Goal: Task Accomplishment & Management: Complete application form

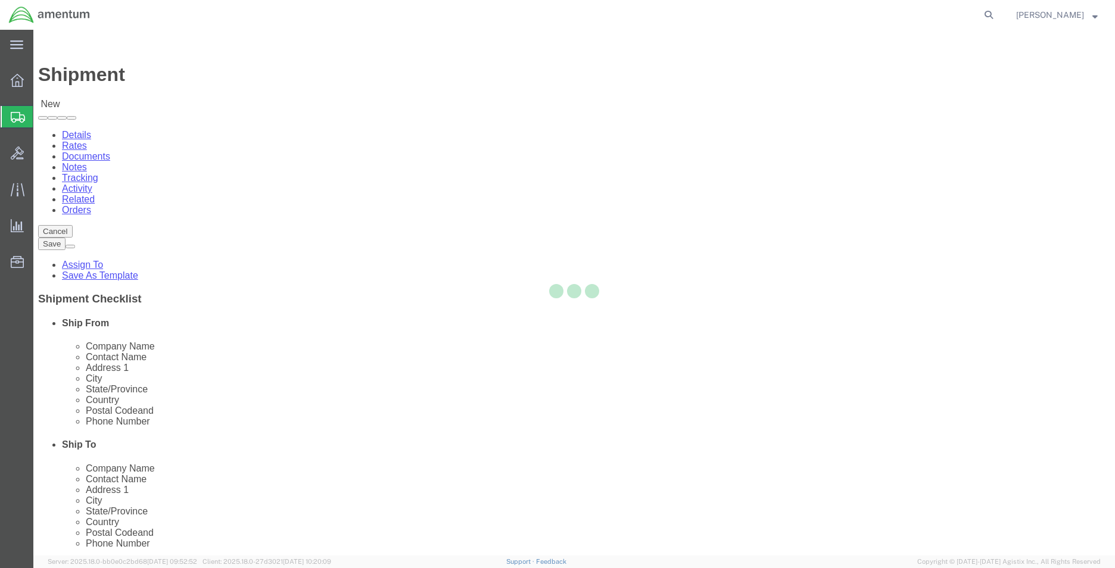
select select
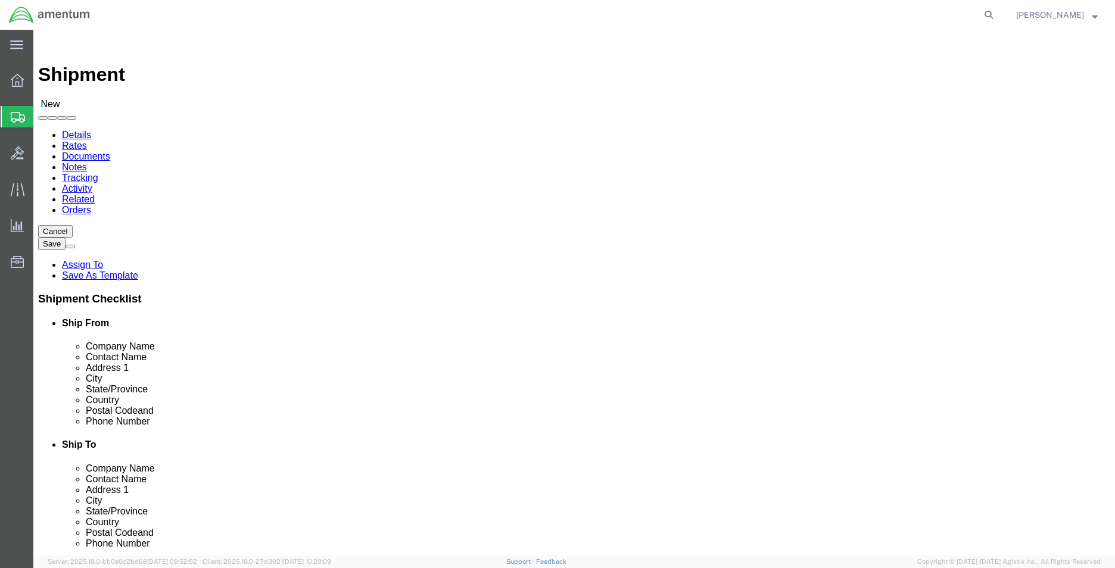
select select "MYPROFILE"
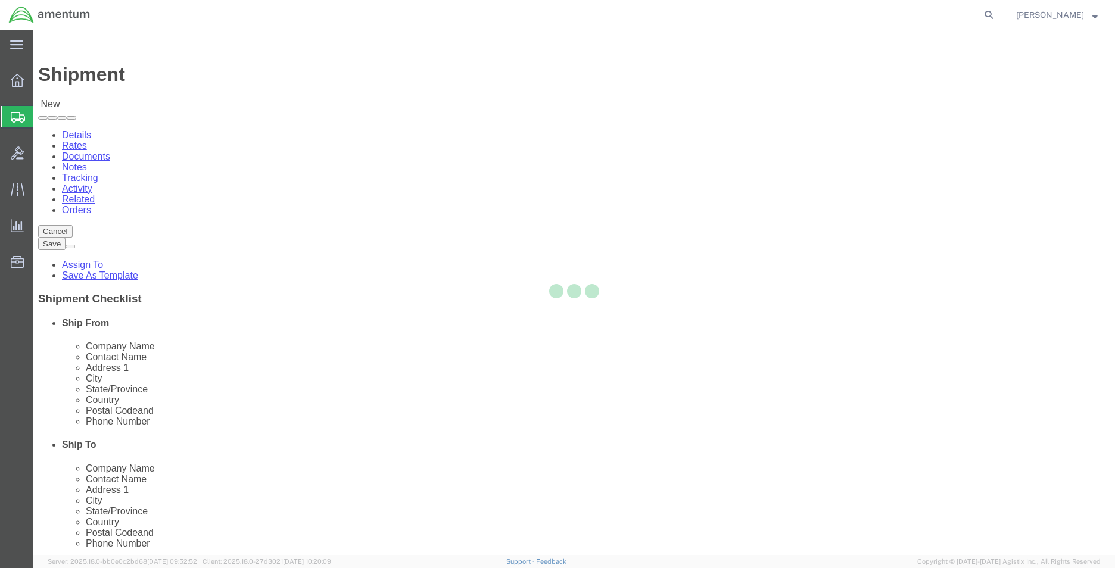
select select "FL"
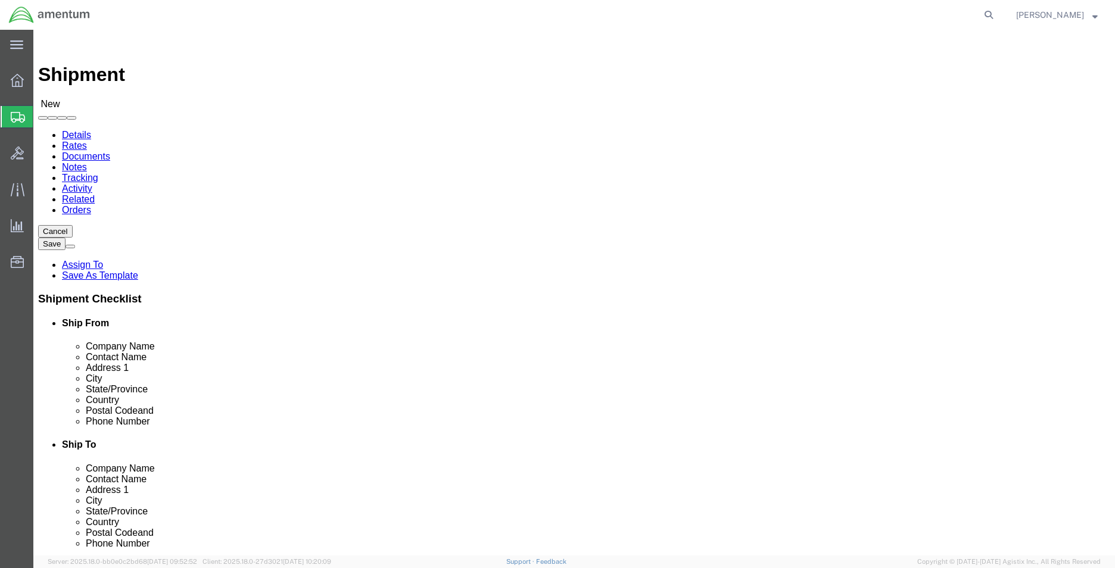
type input "s"
select select "MYPROFILE"
select select "FL"
click input "text"
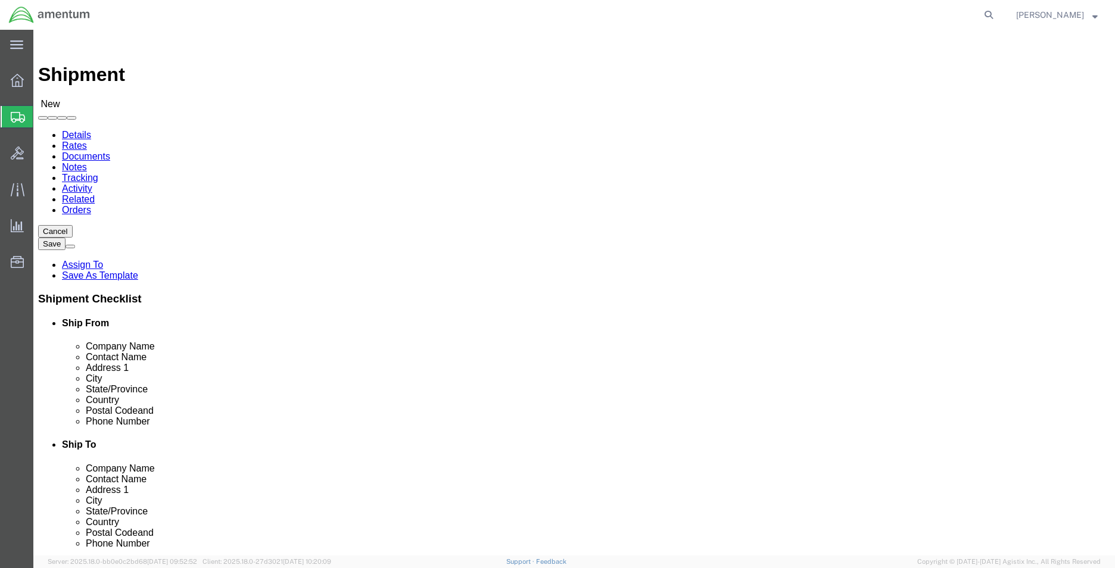
click input "text"
type input "a"
type input "SAFETECH"
type input "[STREET_ADDRESS][PERSON_NAME]"
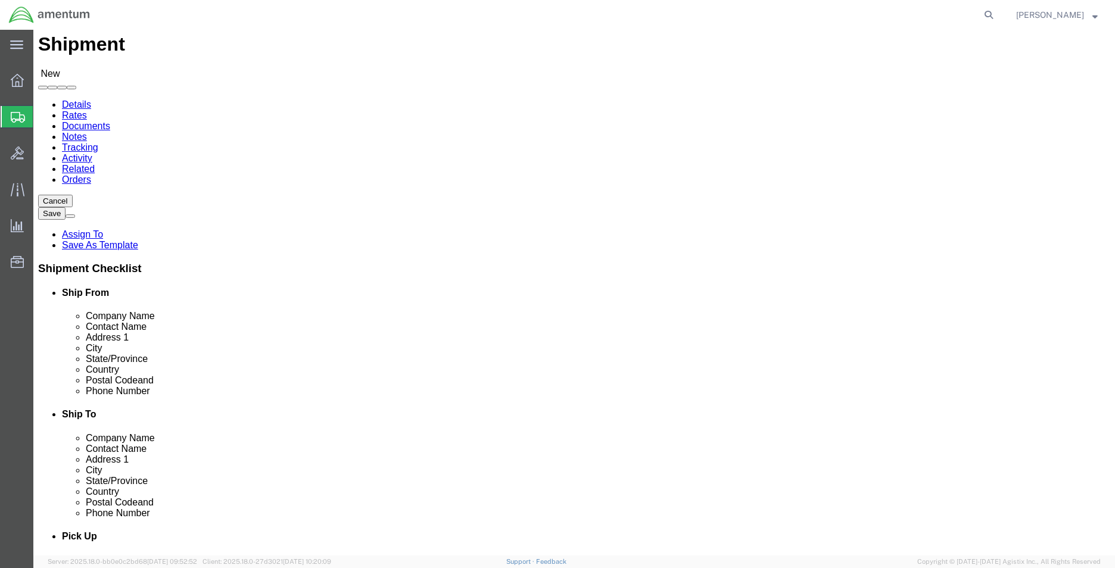
scroll to position [60, 0]
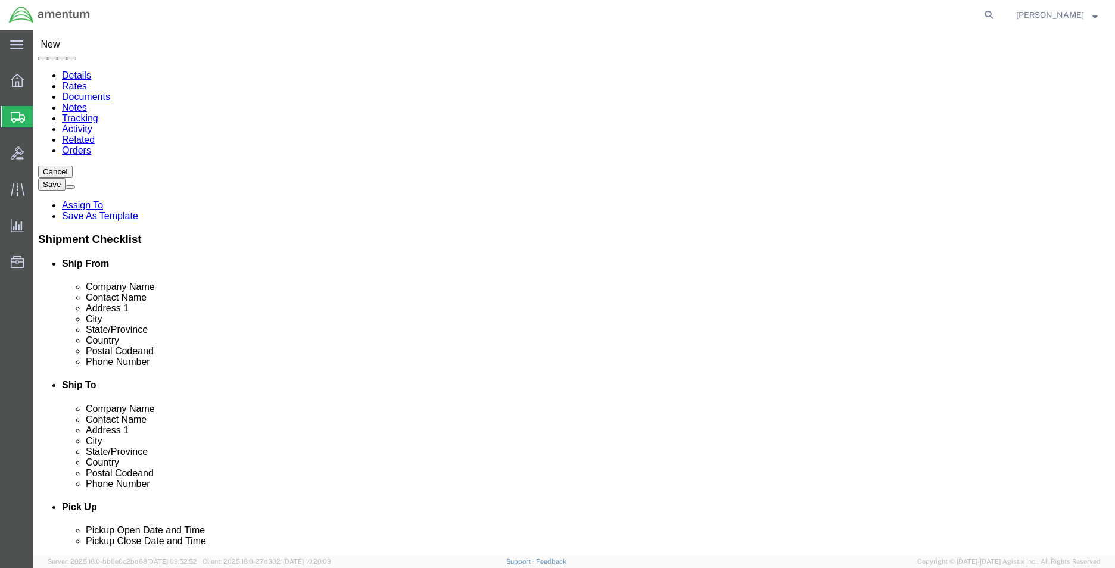
click input "[STREET_ADDRESS][PERSON_NAME]"
click input "29390 Customs Rd"
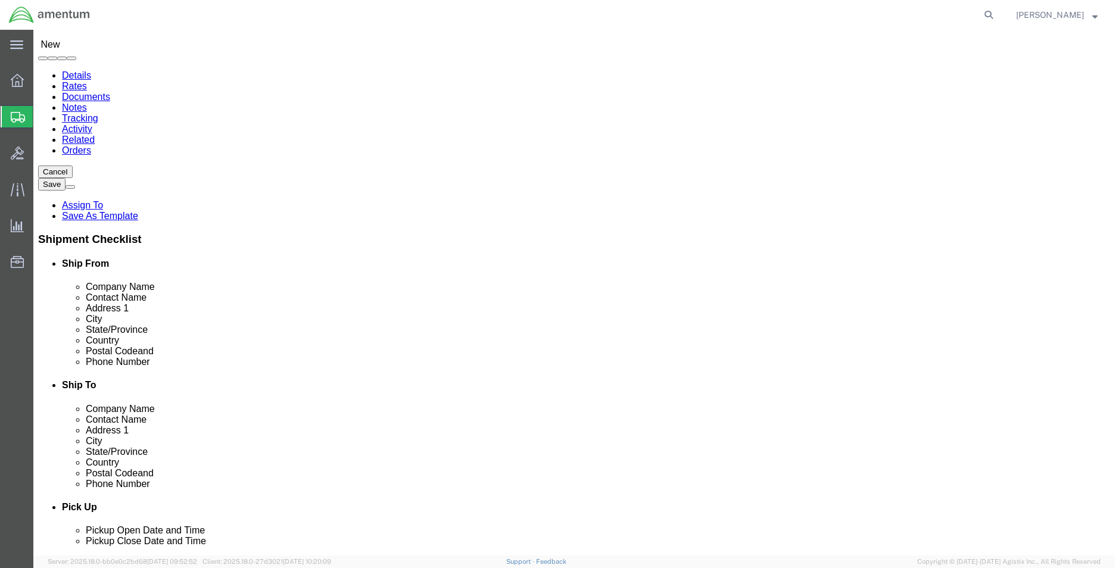
click input "29390 Customs Rd"
paste input "[STREET_ADDRESS][PERSON_NAME]"
type input "[STREET_ADDRESS][PERSON_NAME]"
select select
click input "[STREET_ADDRESS][PERSON_NAME]"
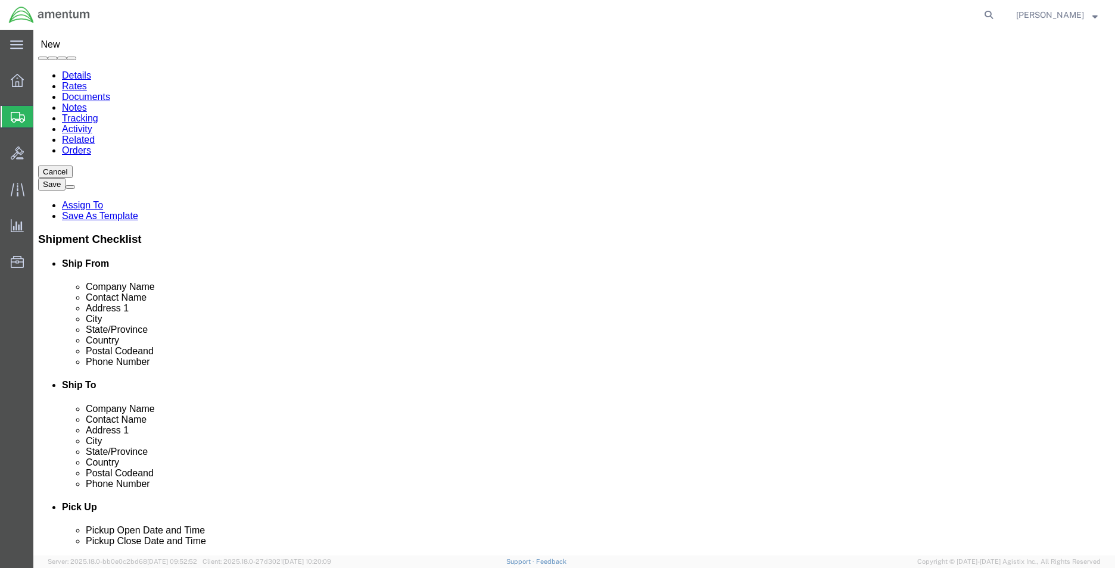
click input "[STREET_ADDRESS][PERSON_NAME]"
click input "text"
type input "H"
click input "text"
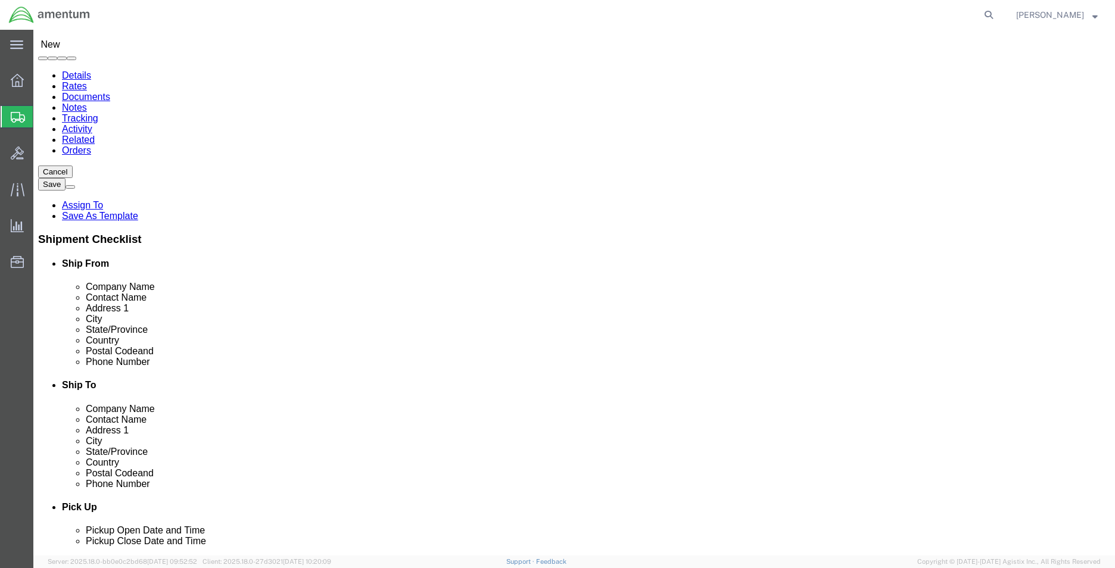
type input "[PERSON_NAME]"
type input "Bldg 240, [GEOGRAPHIC_DATA]"
click input "HOMESTEAD"
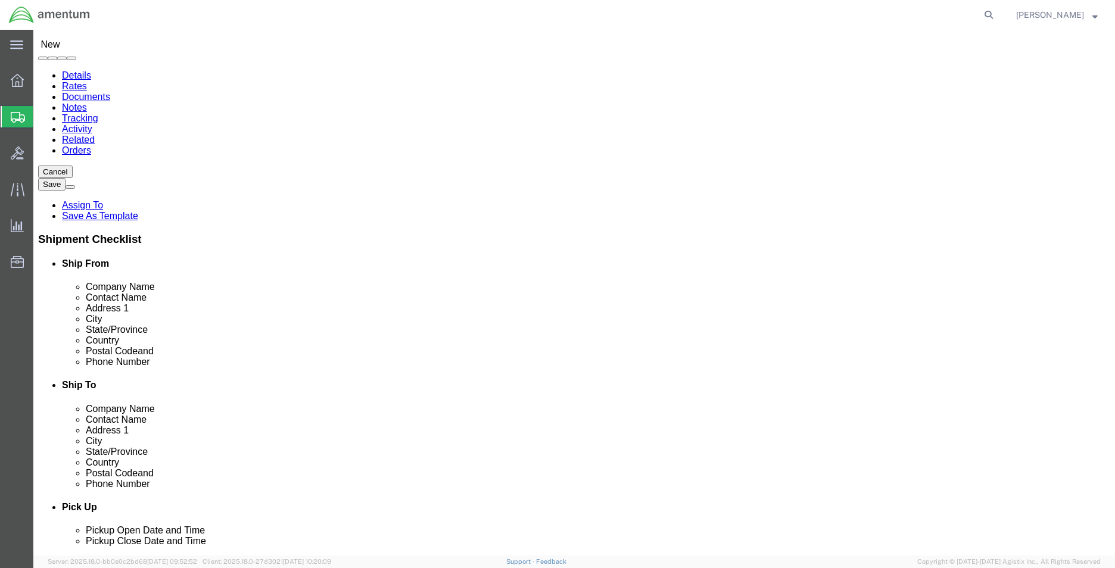
type input "HUMBLE"
type input "T"
type input "TE"
select select "[GEOGRAPHIC_DATA]"
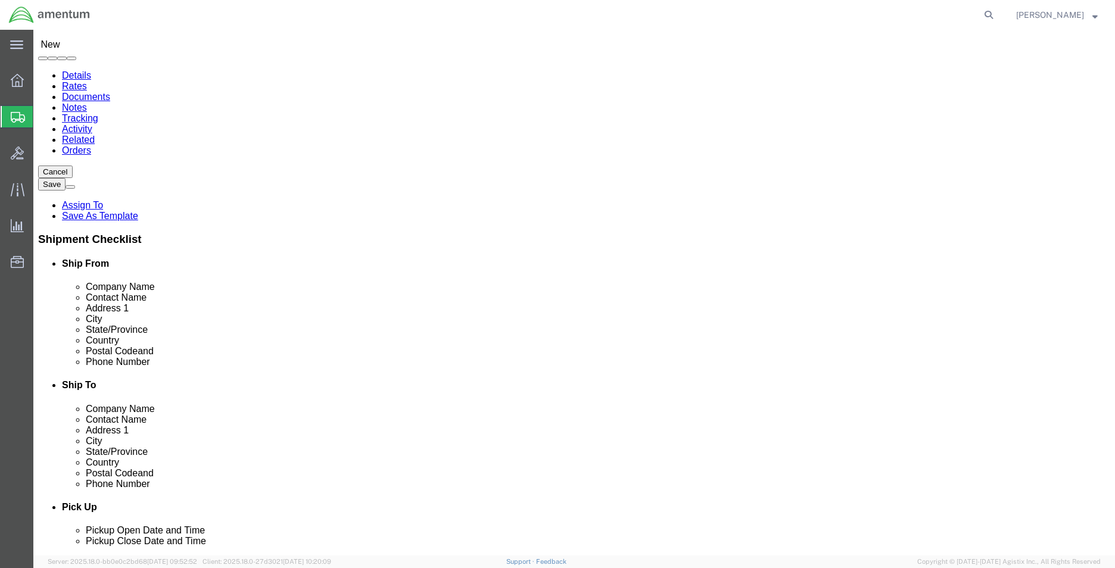
click input "Postal Code"
type input "77396"
click input "text"
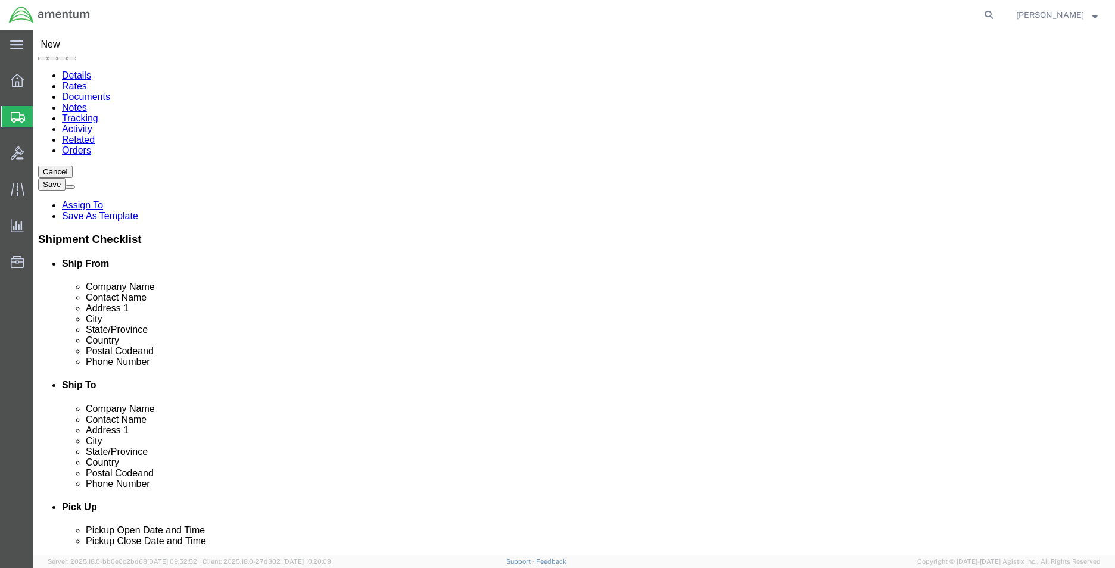
click input "text"
type input "3464390288"
click div "Location My Profile Location [PHONE_NUMBER] [PHONE_NUMBER] [PHONE_NUMBER] [PHON…"
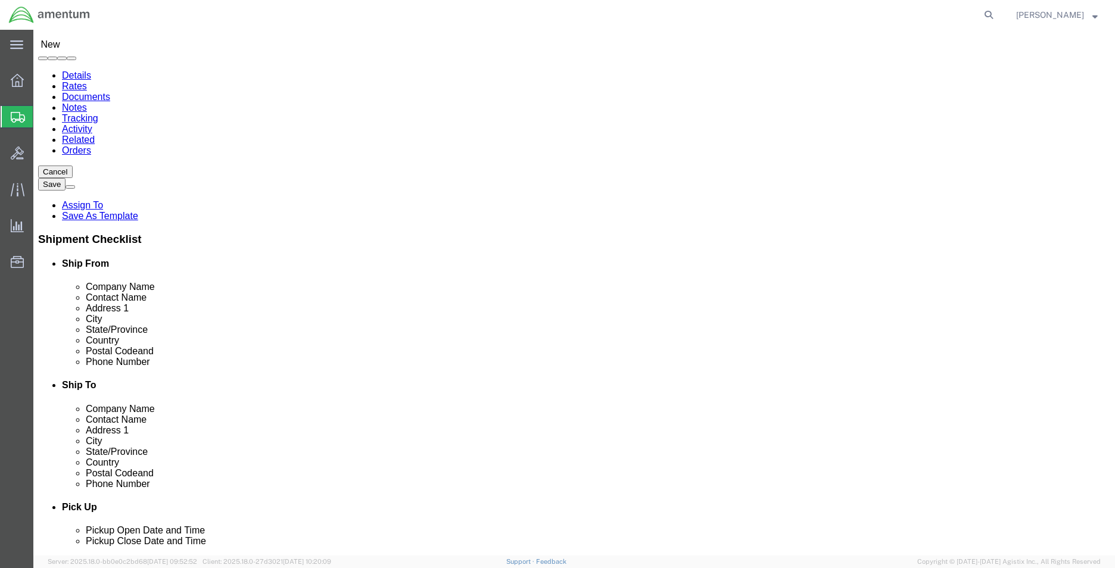
click input "text"
type input "[PERSON_NAME][EMAIL_ADDRESS][DOMAIN_NAME]"
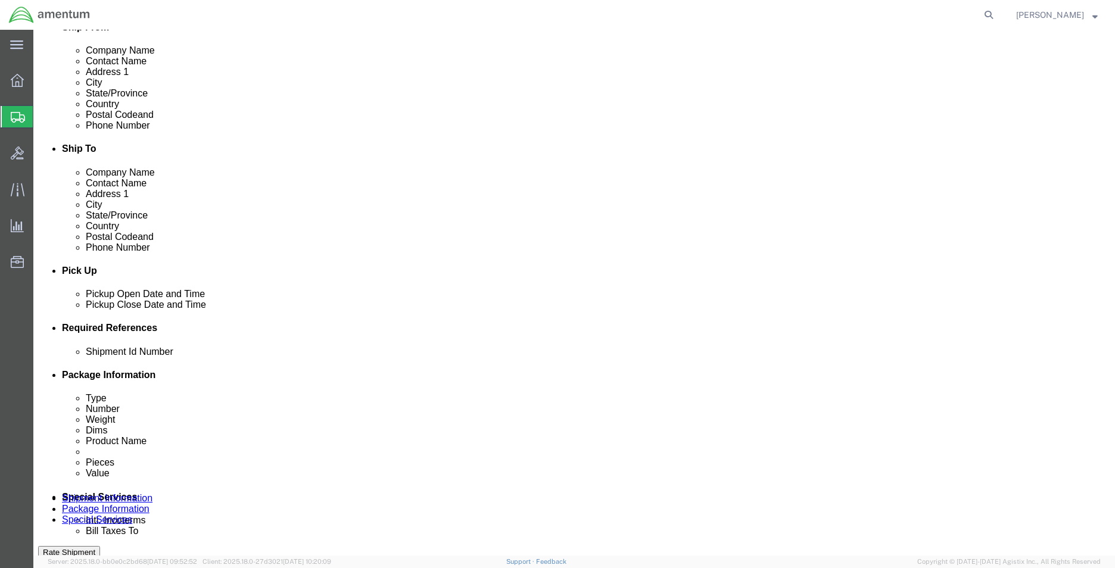
scroll to position [298, 0]
click button "Add reference"
click select "Select Account Type Activity ID Airline Appointment Number ASN Batch Request # …"
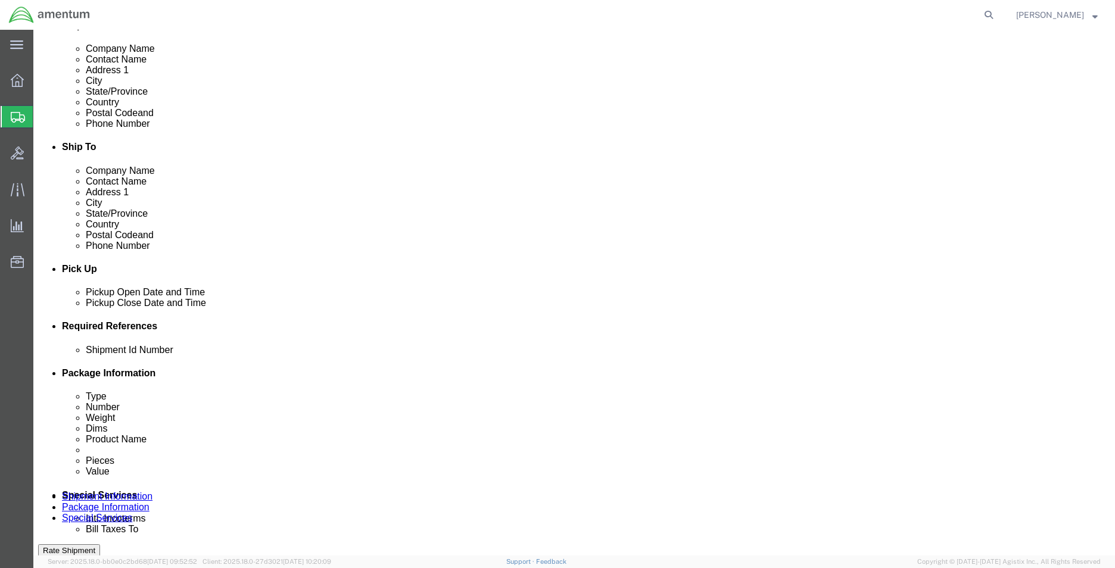
select select "DEPT"
click select "Select Account Type Activity ID Airline Appointment Number ASN Batch Request # …"
click input "text"
type input "CBP"
click select "Select Account Type Activity ID Airline Appointment Number ASN Batch Request # …"
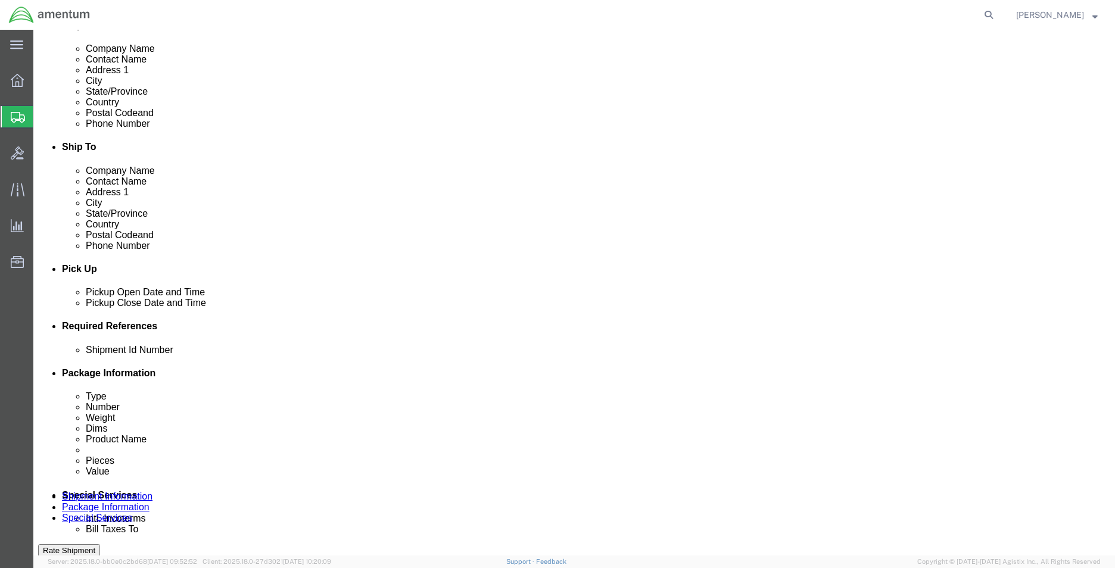
select select "PROJNUM"
click select "Select Account Type Activity ID Airline Appointment Number ASN Batch Request # …"
click input "text"
click input "6118.03.03.2219.EMI.0000"
type input "6118.03.03.2219.000.EMI.0000"
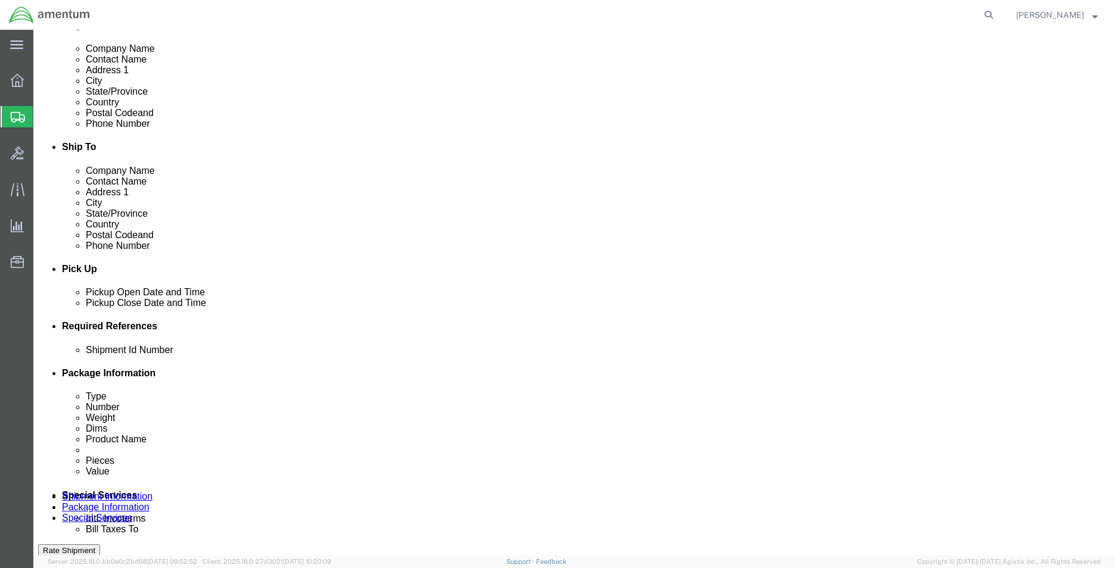
click select "Select Account Type Activity ID Airline Appointment Number ASN Batch Request # …"
select select "CUSTREF"
click select "Select Account Type Activity ID Airline Appointment Number ASN Batch Request # …"
click input "text"
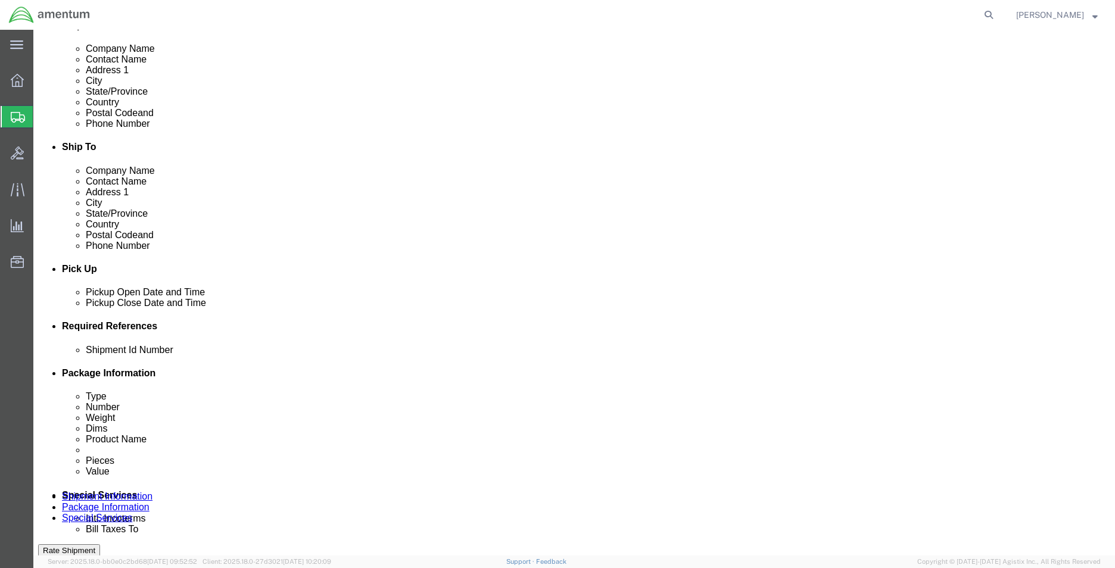
type input "CBP0043507 & CBP0043508"
click icon
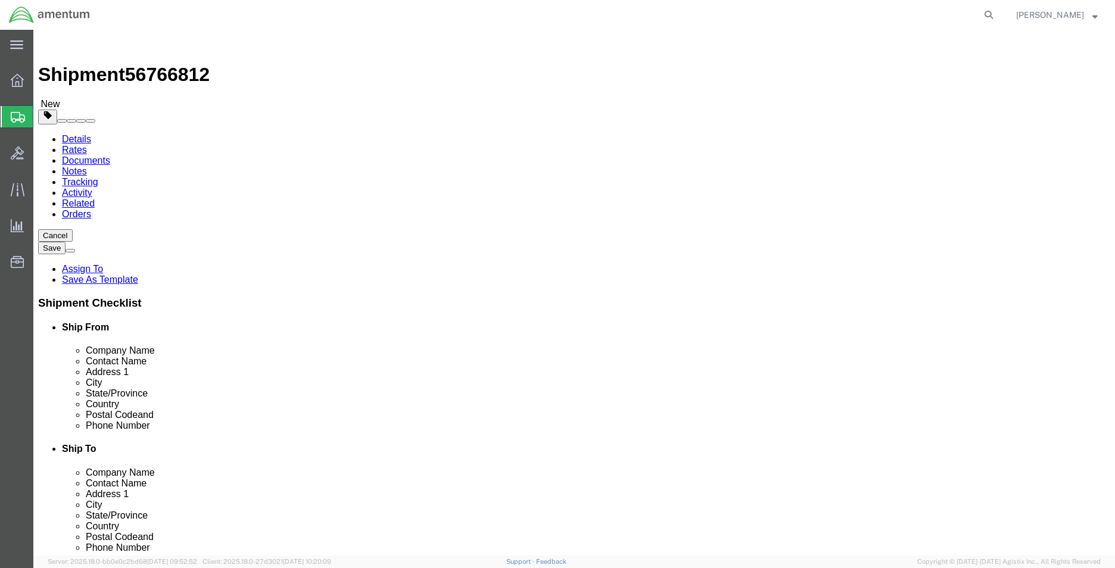
click select "Select BCK Boxes Bale(s) Basket(s) Bolt(s) Bottle(s) Buckets Bulk Bundle(s) Can…"
select select "CRAT"
click select "Select BCK Boxes Bale(s) Basket(s) Bolt(s) Bottle(s) Buckets Bulk Bundle(s) Can…"
click input "text"
type input "108"
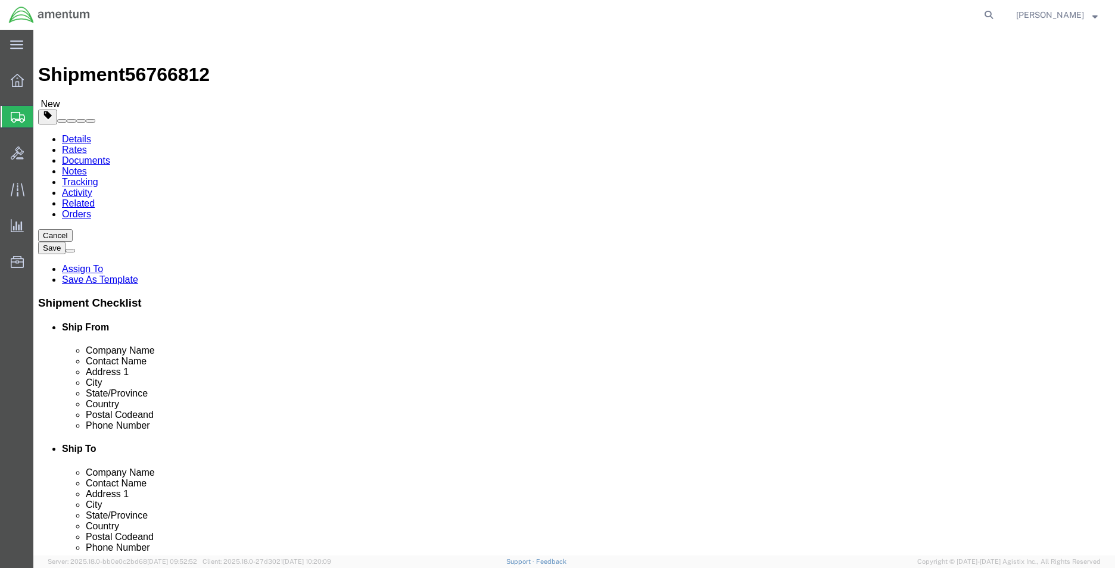
type input "23"
type input "14"
type input "225"
click link "Add Content"
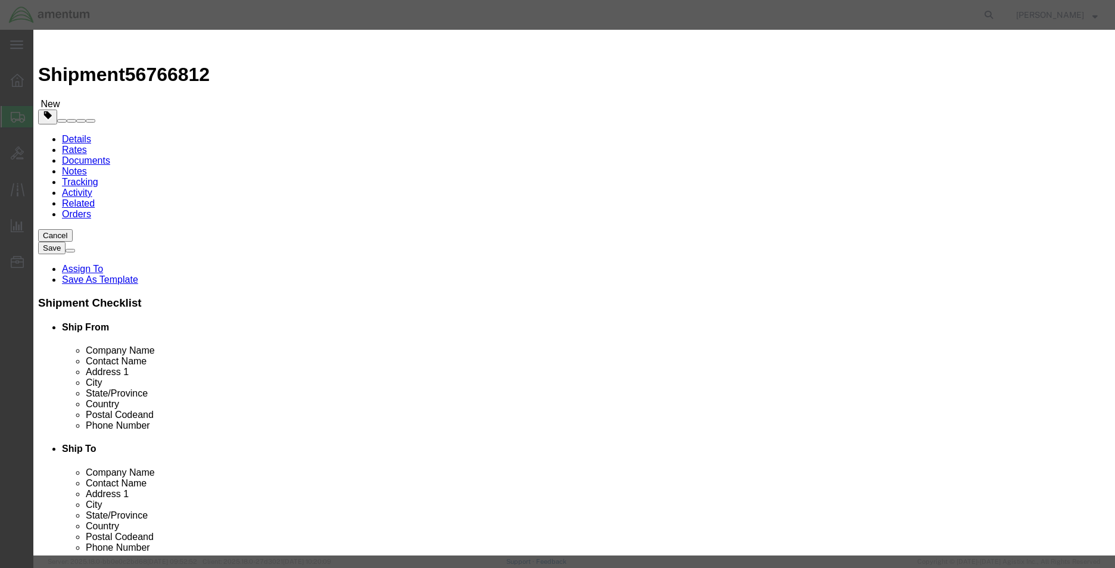
click div "Product Name Pieces 0 Select Bag Barrels 100Board Feet Bottle Box Blister Pack …"
click input "text"
type input "FLOATS"
type input "2.00"
type input "5000"
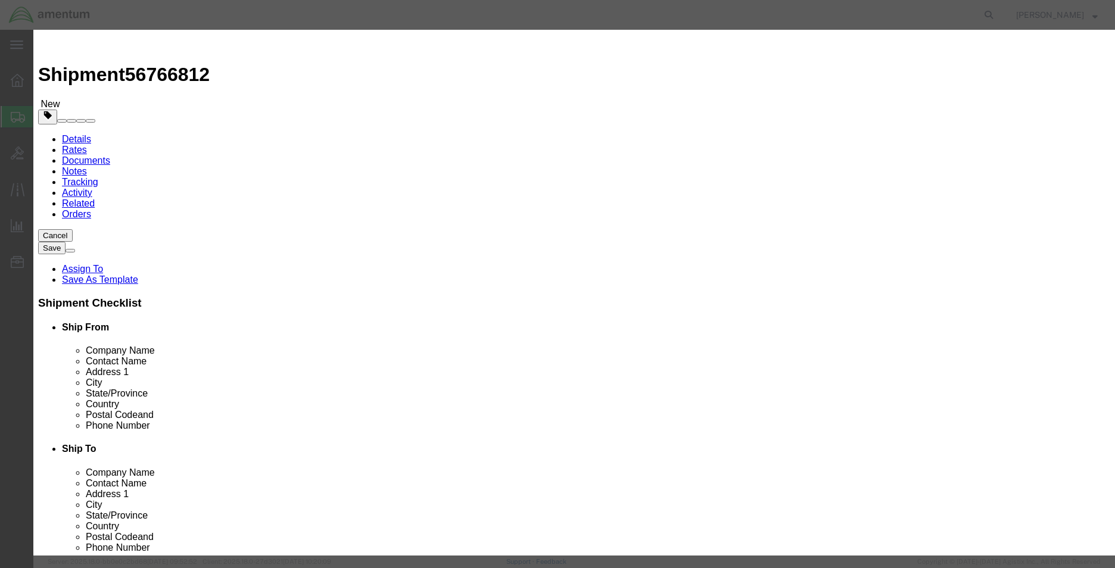
click button "Save & Close"
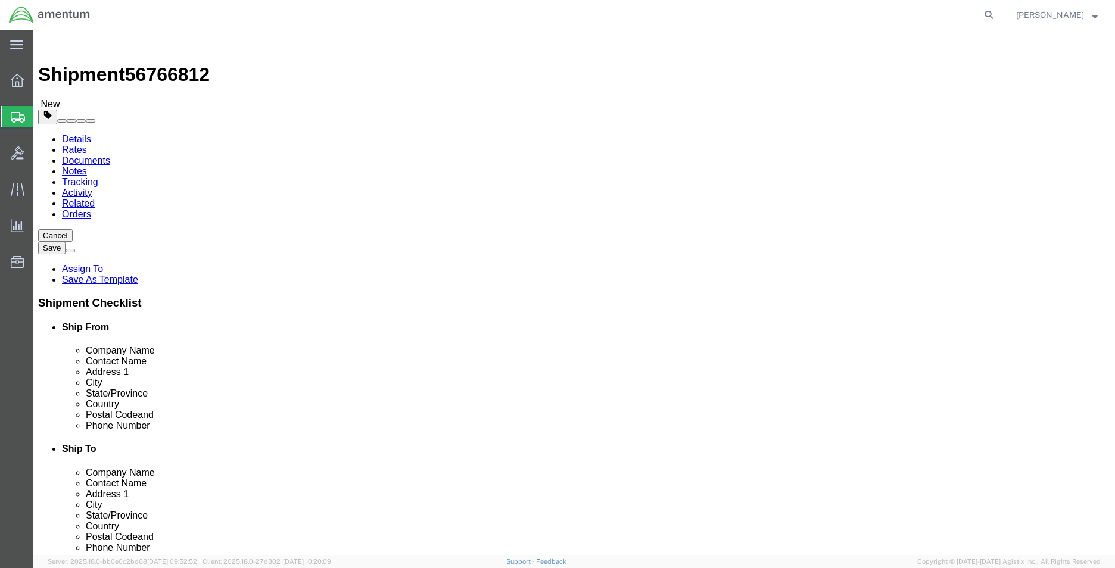
click dd "2.00 Each"
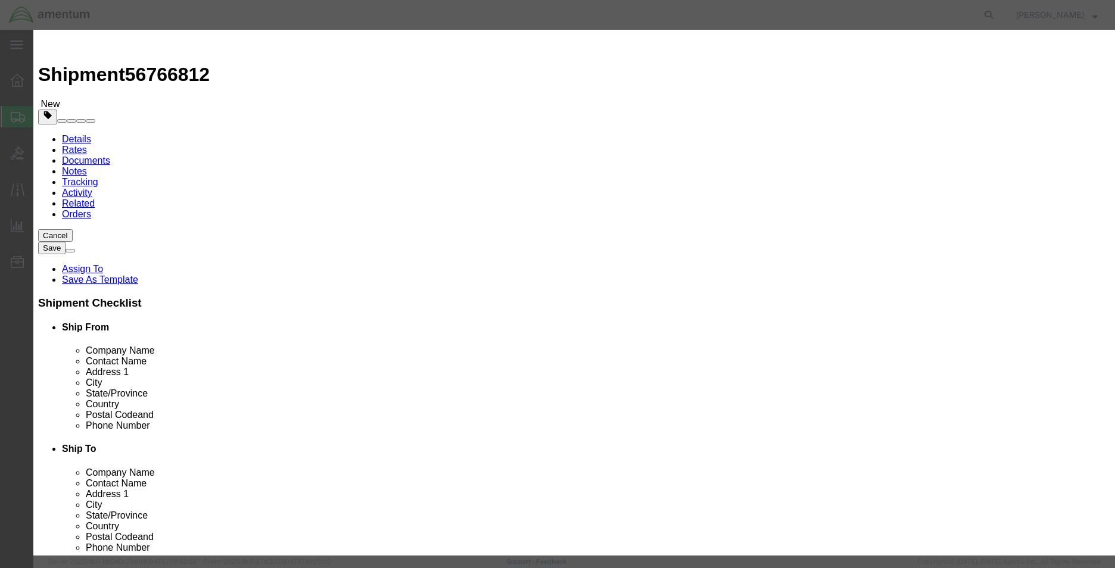
click select "Select 50 55 60 65 70 85 92.5 100 125 175 250 300 400"
select select "125"
click select "Select 50 55 60 65 70 85 92.5 100 125 175 250 300 400"
click div "Save & Add Another Save & Close Close"
click button "Save & Close"
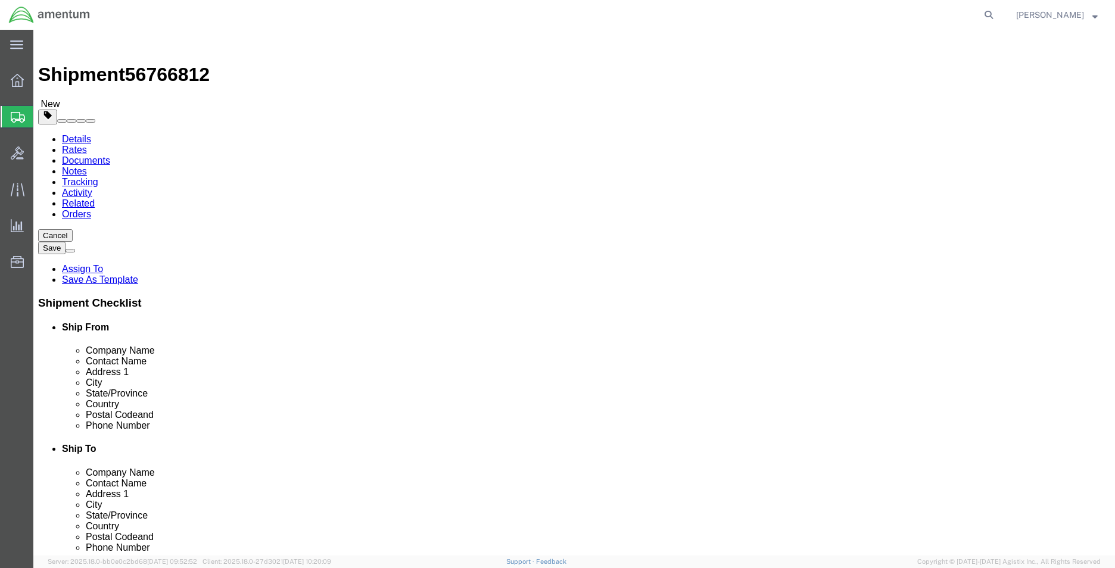
click link "Shipment Information"
click span "56766812"
copy span "56766812"
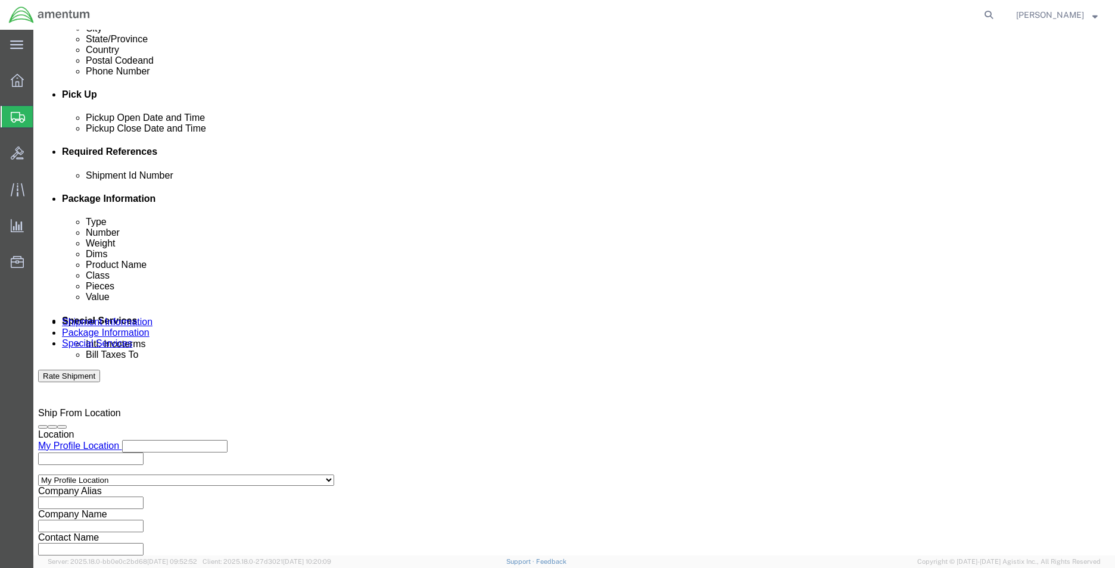
click input "text"
paste input "56766812"
type input "56766812"
click button "Rate Shipment"
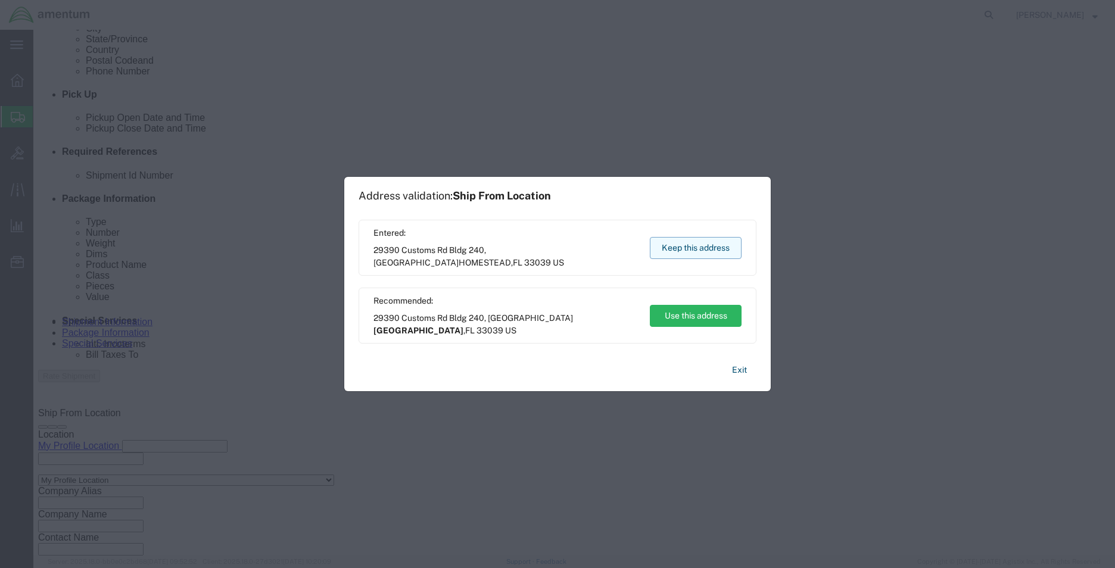
click at [699, 252] on button "Keep this address" at bounding box center [696, 248] width 92 height 22
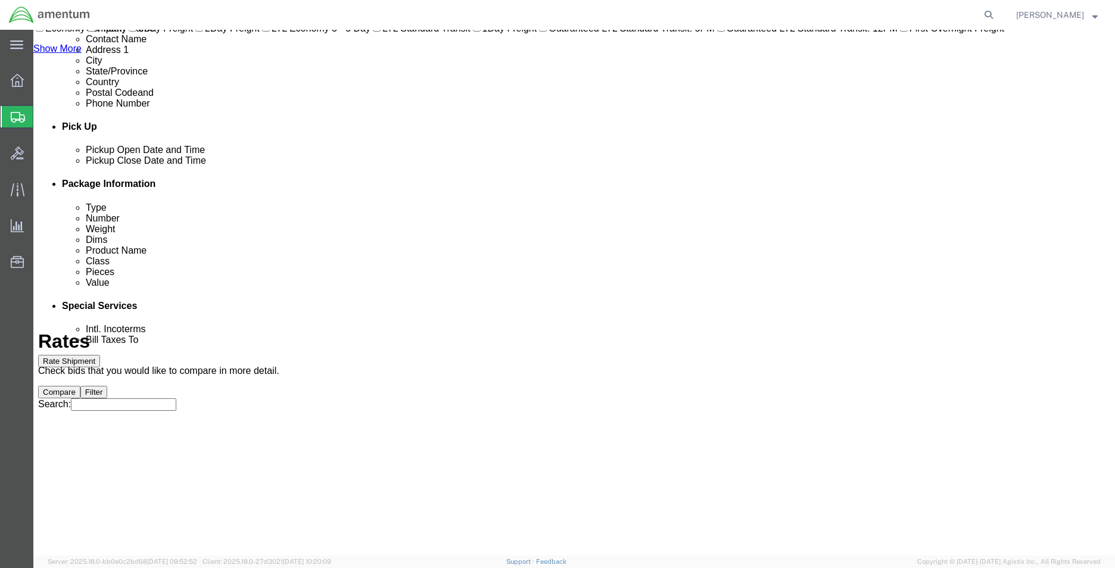
scroll to position [0, 0]
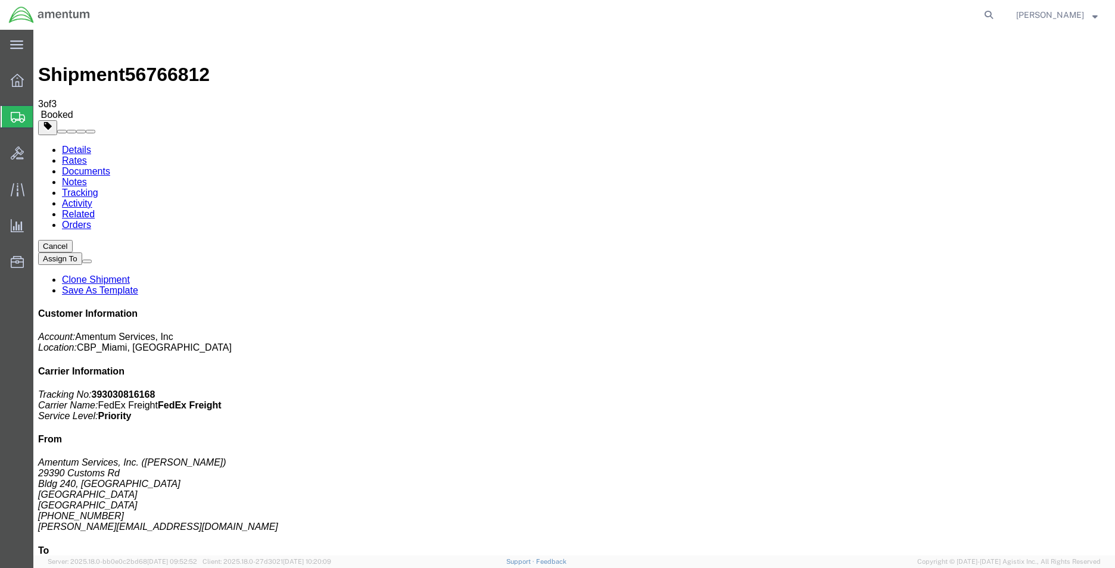
click at [85, 145] on link "Details" at bounding box center [76, 150] width 29 height 10
click button "button"
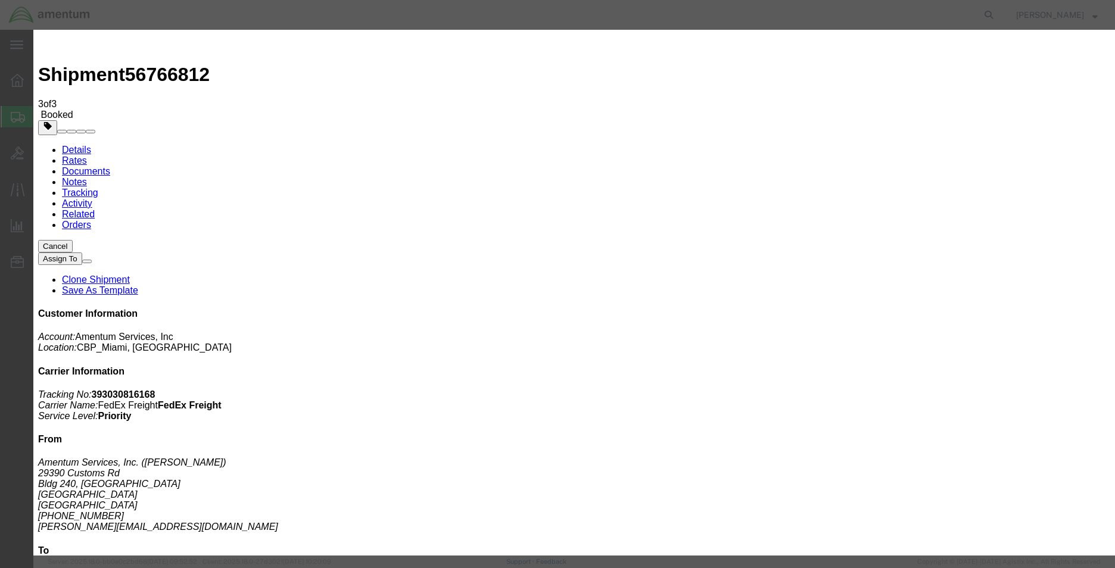
click div "[DATE] 4:00 PM"
click input "4:00 PM"
type input "4:45 PM"
click button "Apply"
click button "Save"
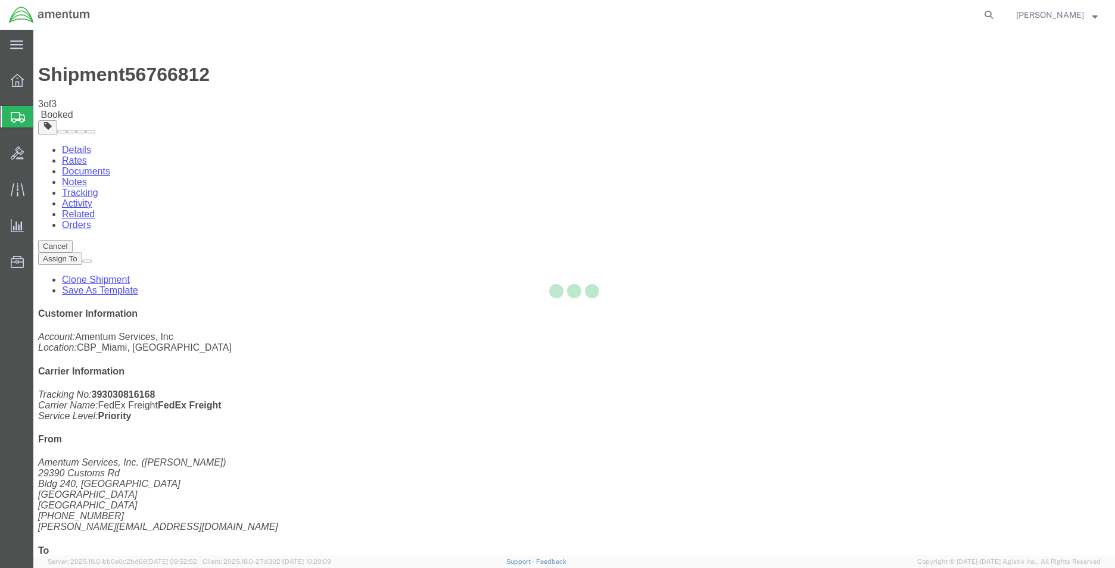
click at [721, 141] on div at bounding box center [573, 293] width 1081 height 526
click at [740, 132] on div at bounding box center [573, 293] width 1081 height 526
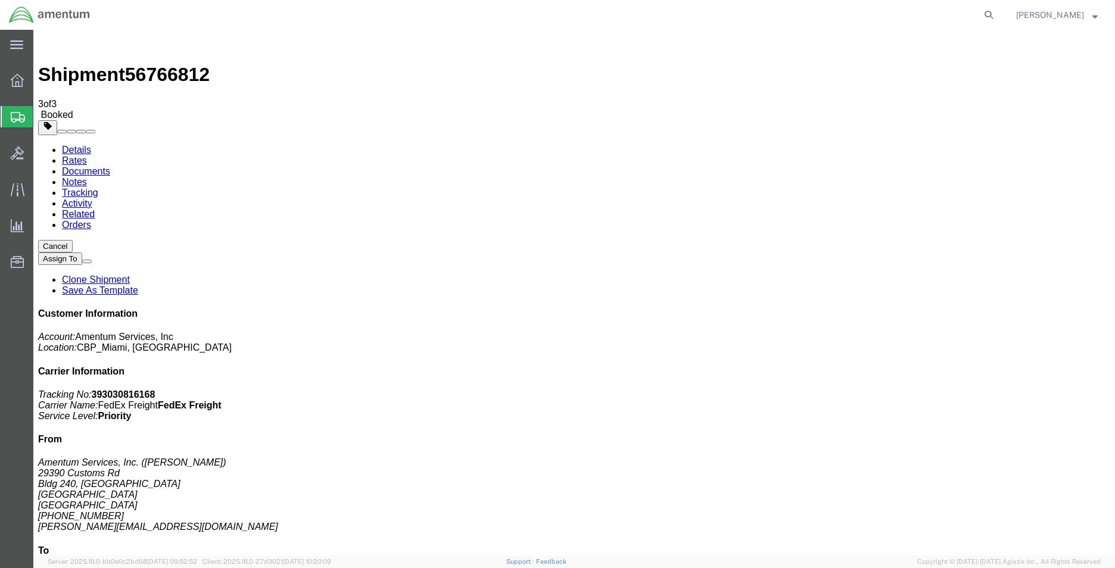
click icon "button"
click link "Schedule pickup request"
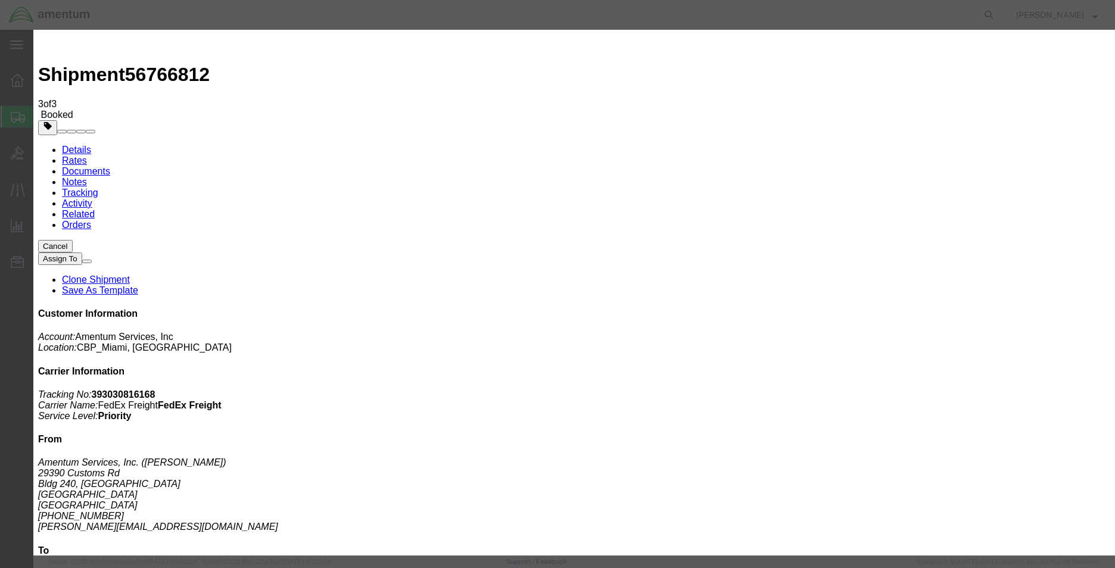
click button "Close"
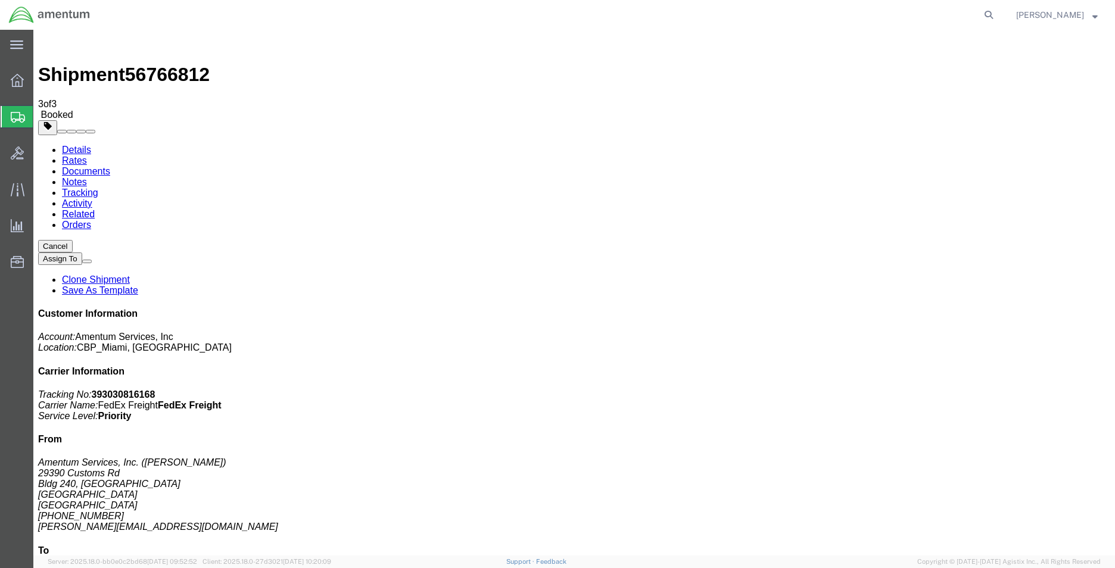
click span "button"
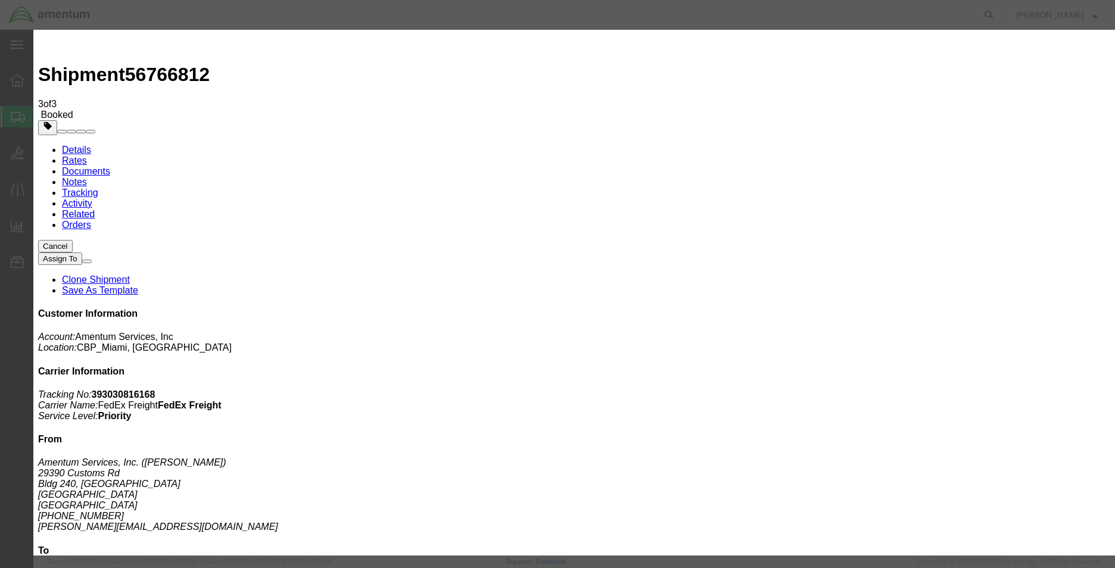
click div "[DATE] 4:45 PM"
click input "4:45 PM"
type input "4:30 PM"
click button "Apply"
click button "Save"
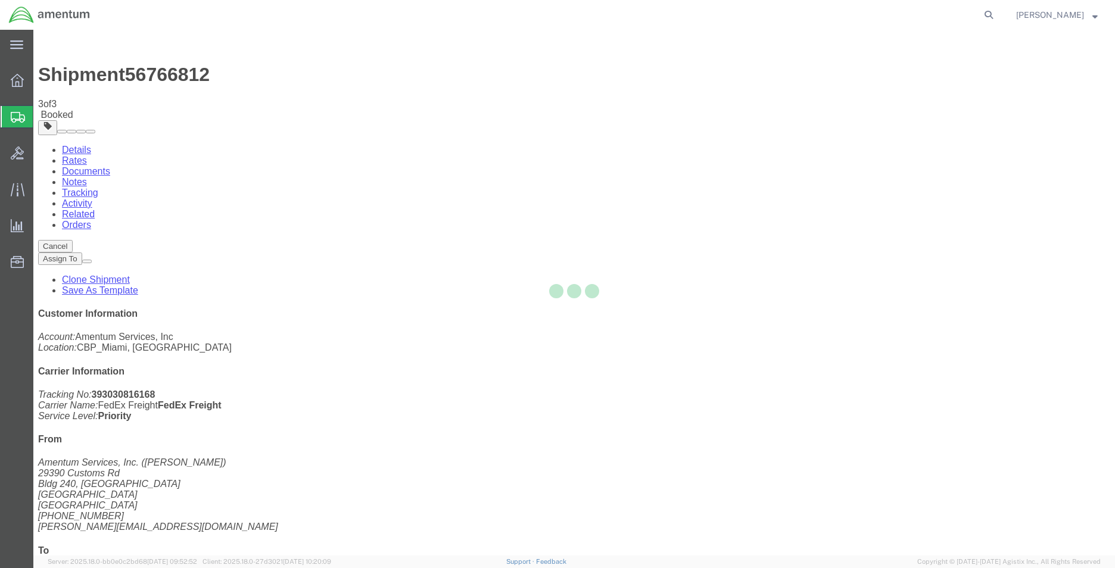
click at [744, 138] on div at bounding box center [573, 293] width 1081 height 526
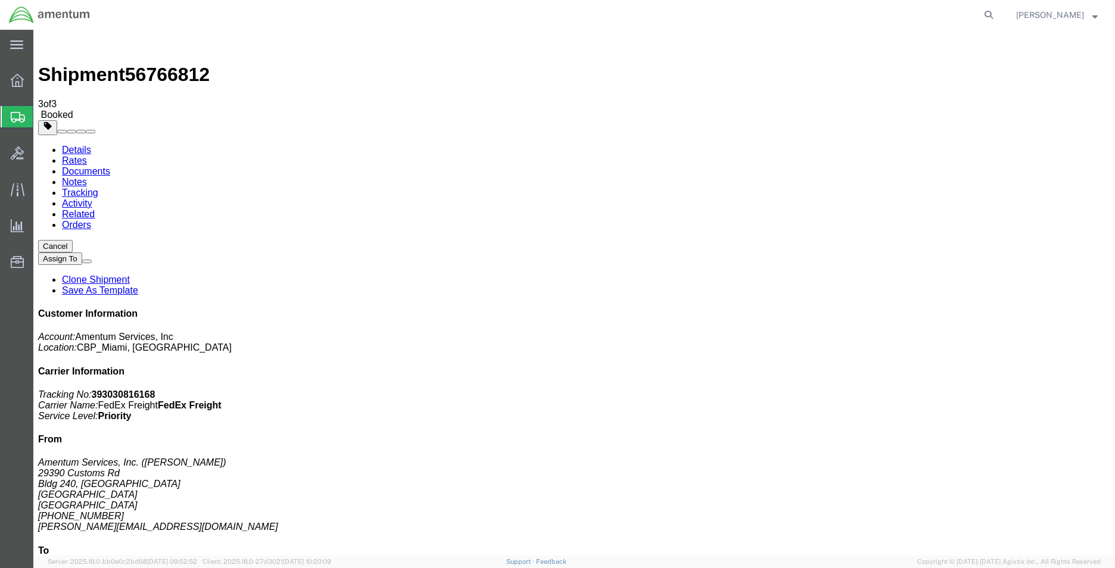
click button "Close"
click link "Schedule pickup request"
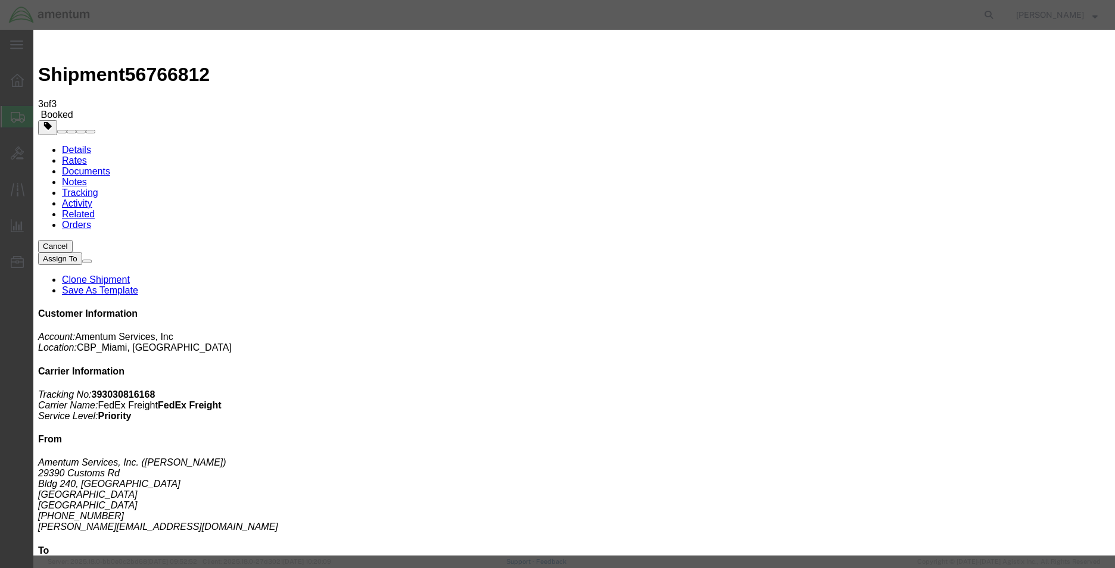
click icon "button"
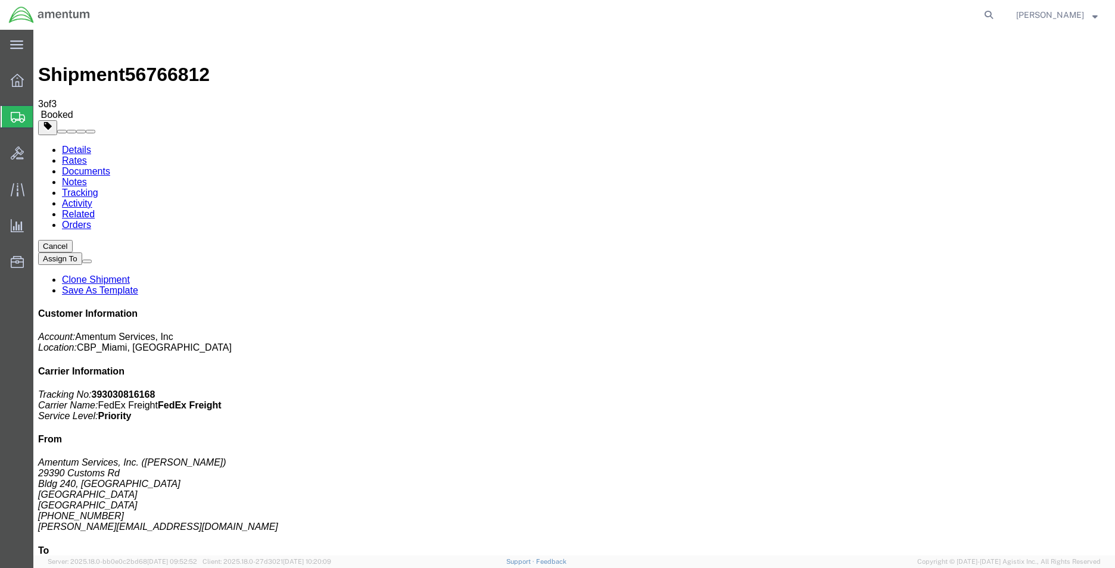
click span "button"
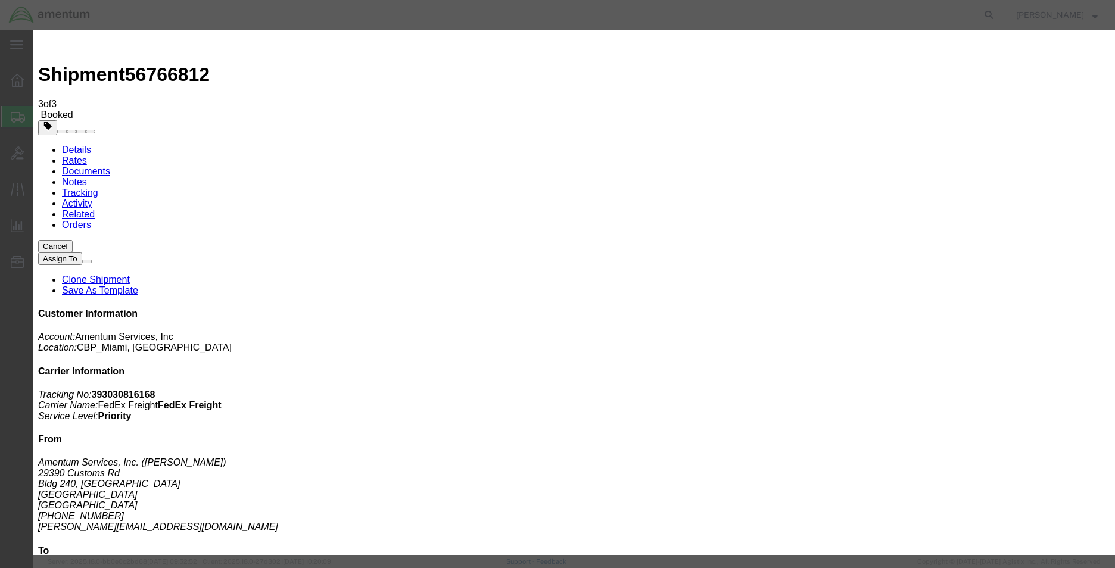
click div "[DATE] 3:00 PM"
type input "3:30 PM"
click div "[DATE] 4:30 PM"
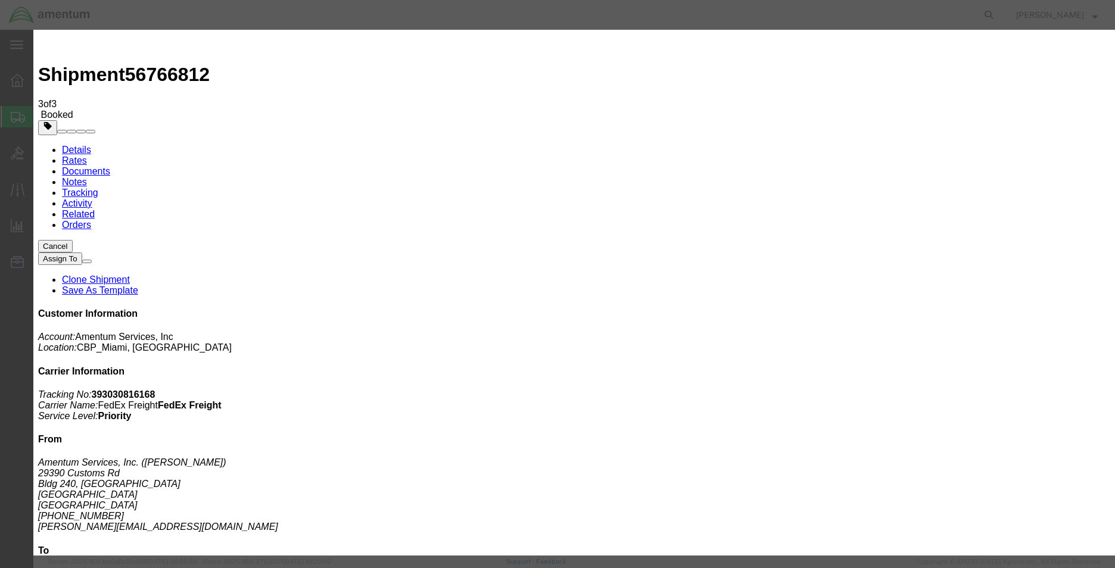
type input "5:30 PM"
click button "Apply"
click button "Save"
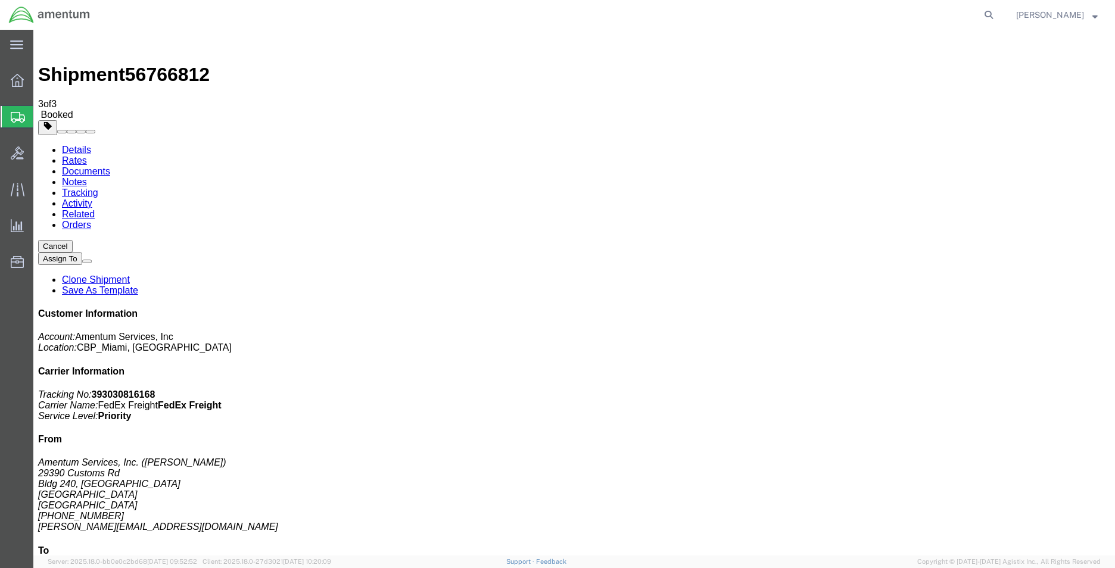
click icon "button"
click link "Schedule pickup request"
click link "Documents"
drag, startPoint x: 117, startPoint y: 216, endPoint x: 419, endPoint y: 34, distance: 352.3
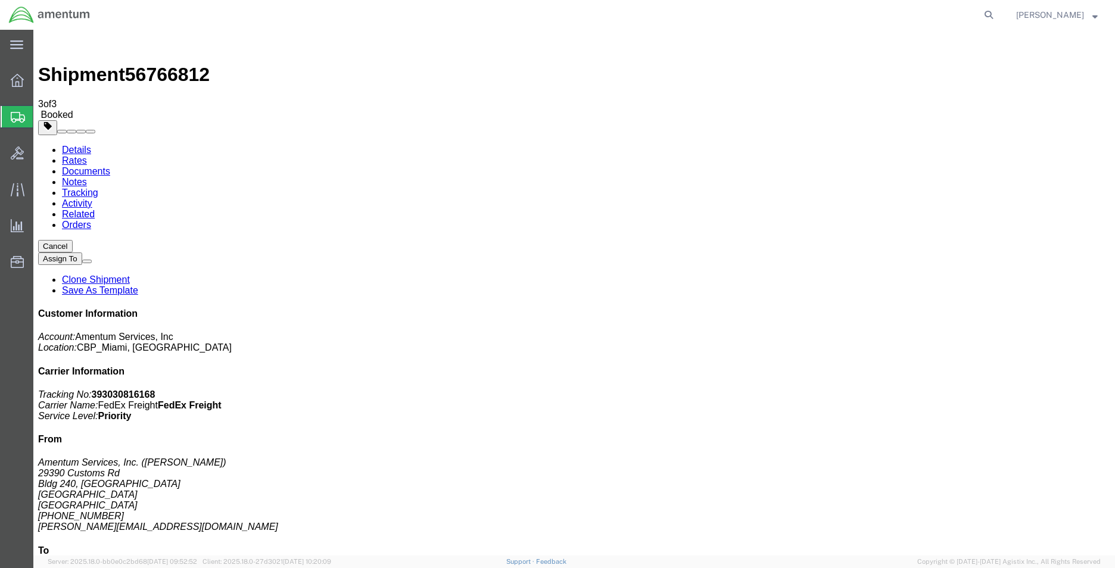
drag, startPoint x: 126, startPoint y: 192, endPoint x: 592, endPoint y: 103, distance: 474.0
click at [130, 275] on link "Clone Shipment" at bounding box center [96, 280] width 68 height 10
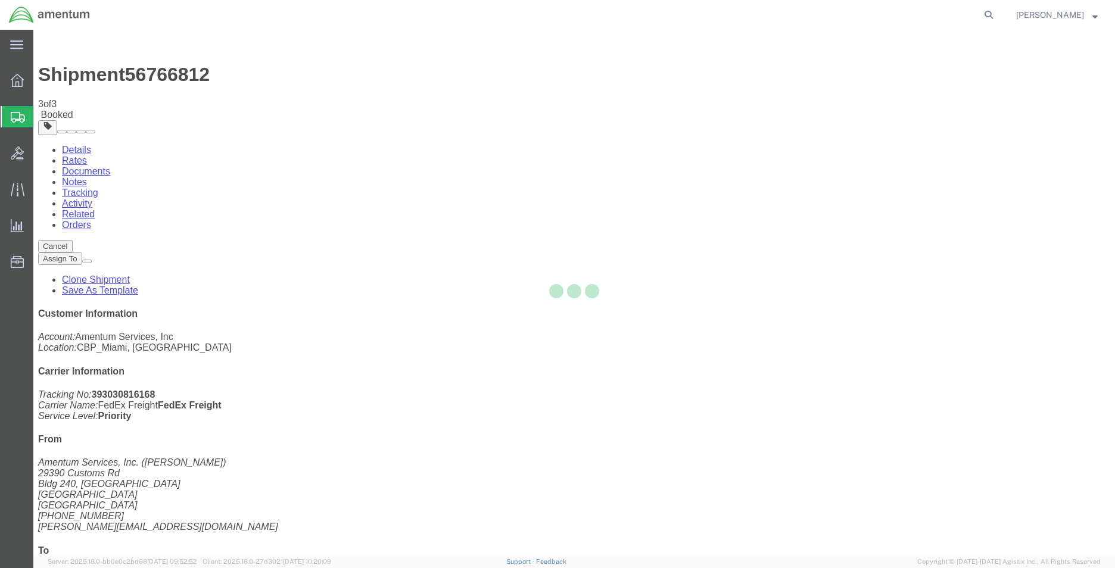
select select "49931"
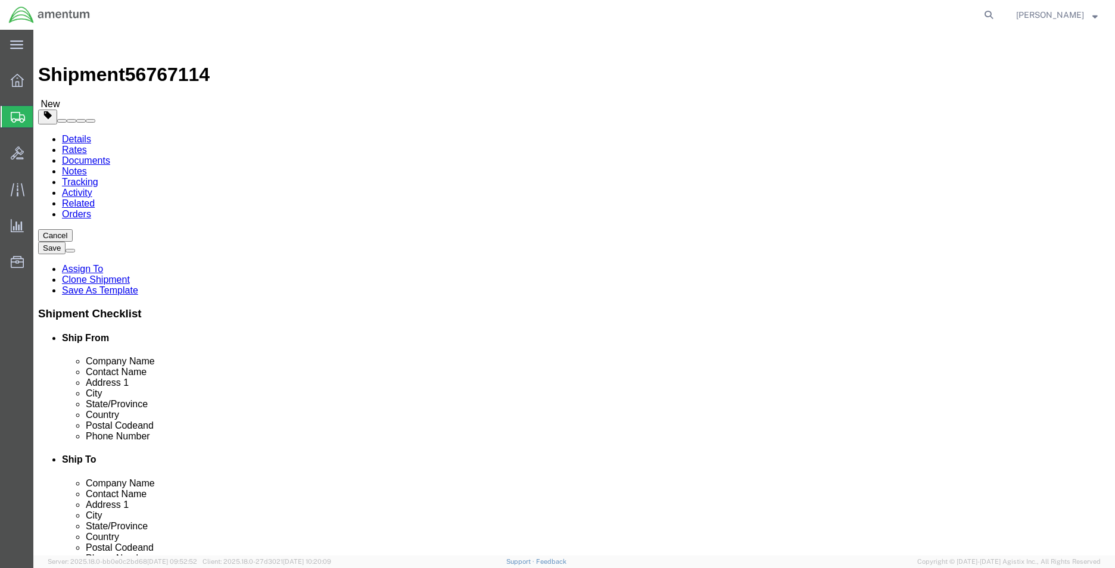
drag, startPoint x: 706, startPoint y: 204, endPoint x: 673, endPoint y: 174, distance: 44.7
type input "EJ"
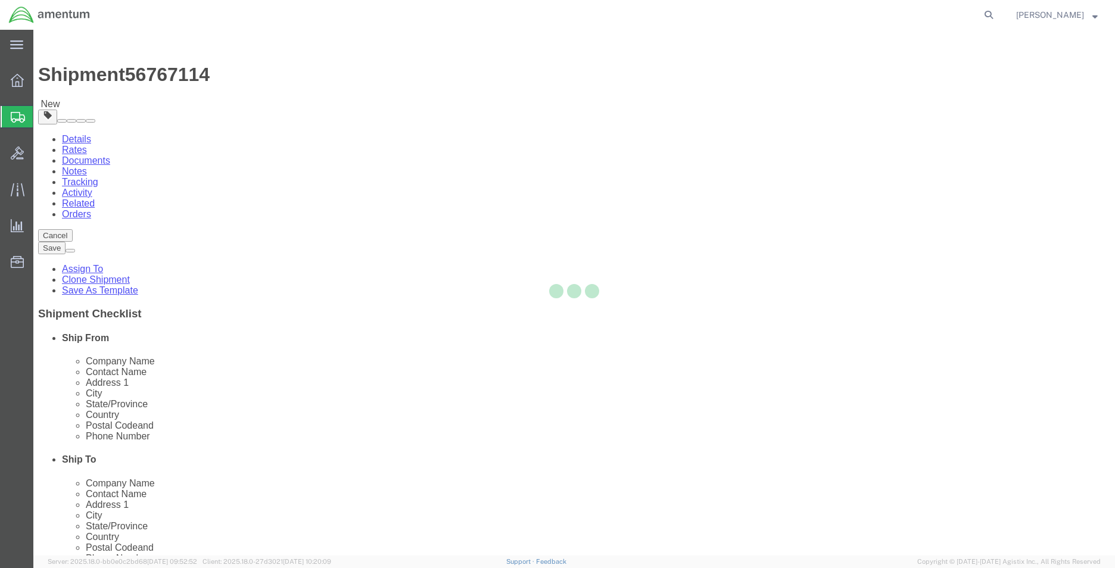
type input "32212"
type input "[PHONE_NUMBER]"
select select "FL"
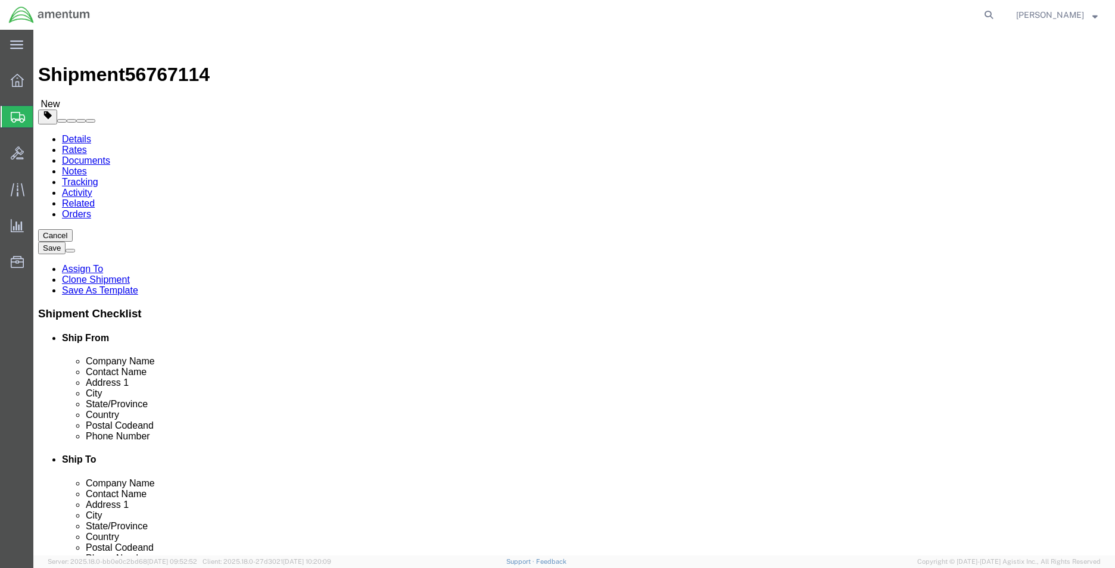
click input "[PHONE_NUMBER]"
type input "3052585550"
type input "8571"
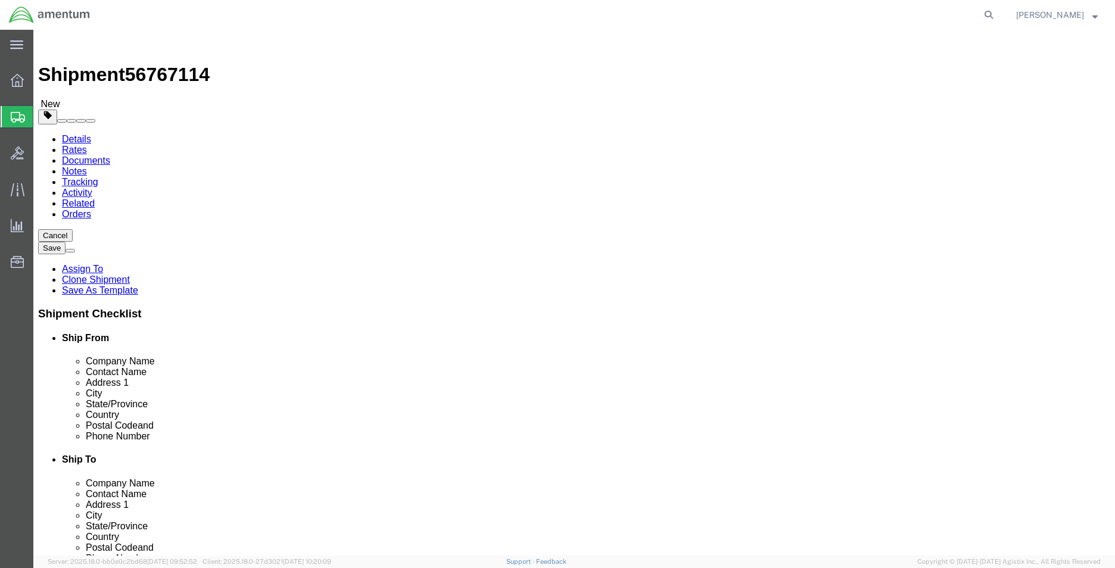
click input "[PERSON_NAME]"
type input "Q"
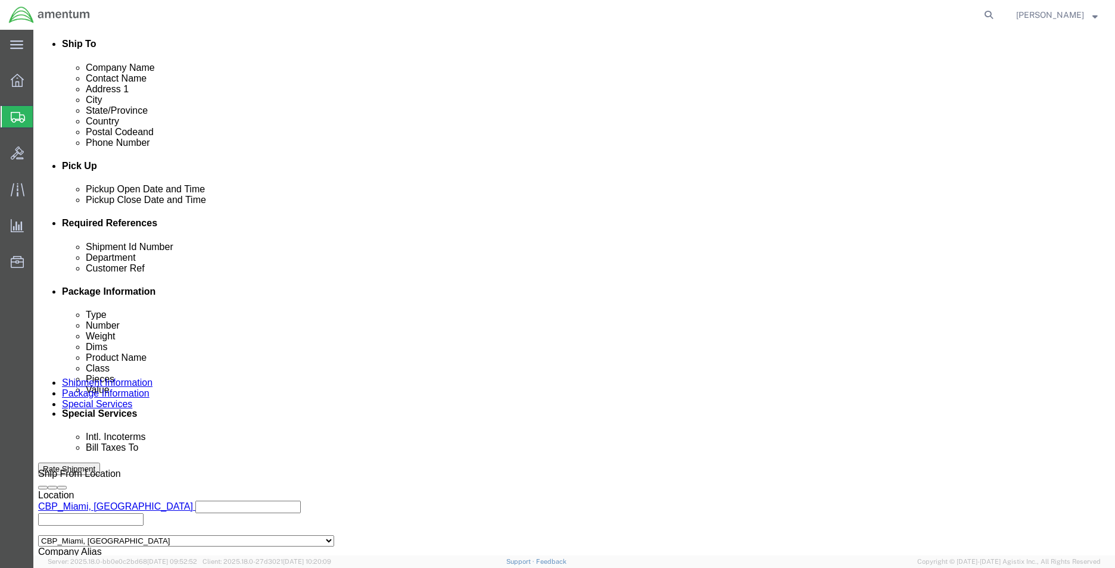
scroll to position [417, 0]
type input "ATTN: QA"
click span "56767114"
copy span "56767114"
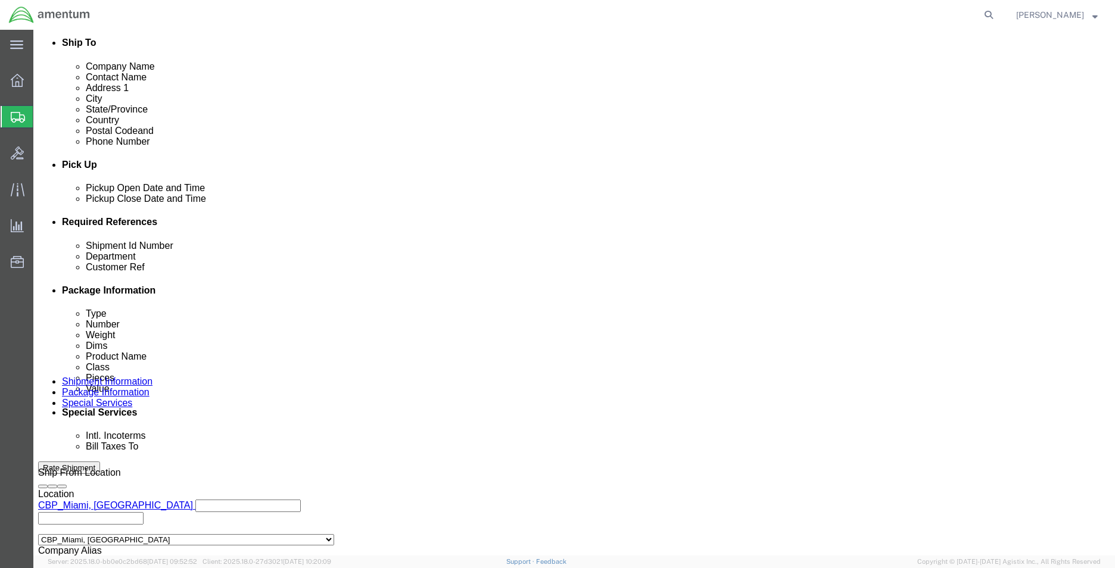
click input "56766812"
paste input "7114"
type input "56767114"
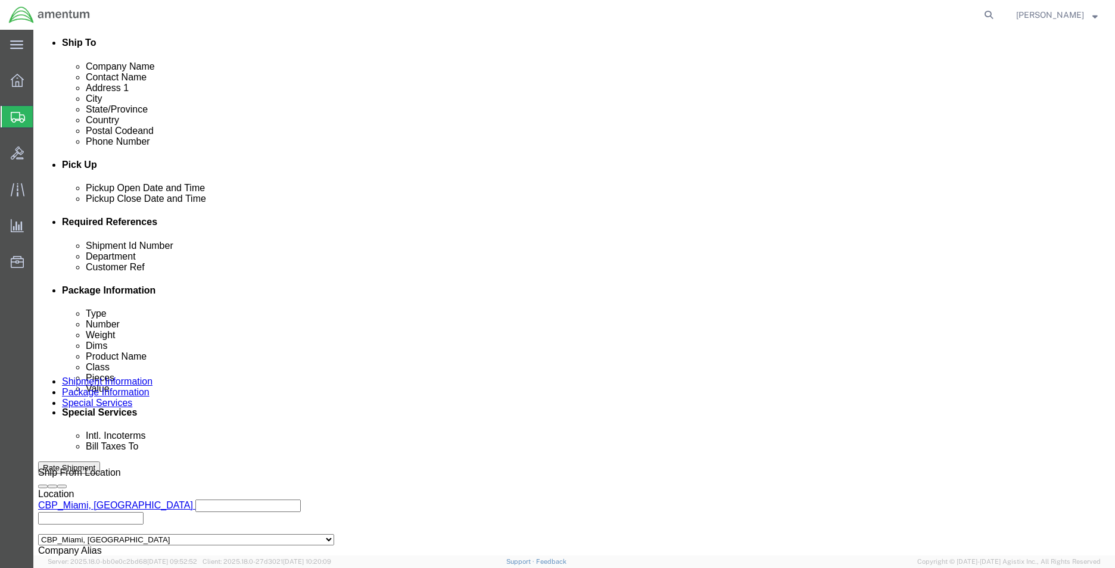
click input "CBP0043507 & CBP0043508"
type input "811H LOGBOOK"
click icon
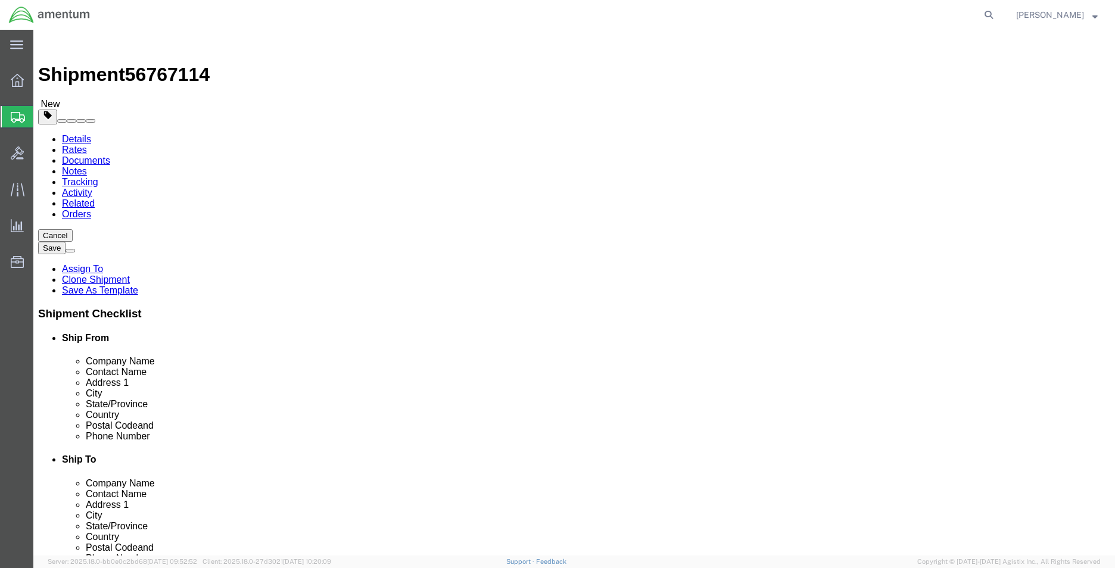
click select "Select Bale(s) Basket(s) Bolt(s) Bottle(s) Buckets Bulk Bundle(s) Can(s) Cardbo…"
select select "CBOX"
click select "Select Bale(s) Basket(s) Bolt(s) Bottle(s) Buckets Bulk Bundle(s) Can(s) Cardbo…"
click input "108.00"
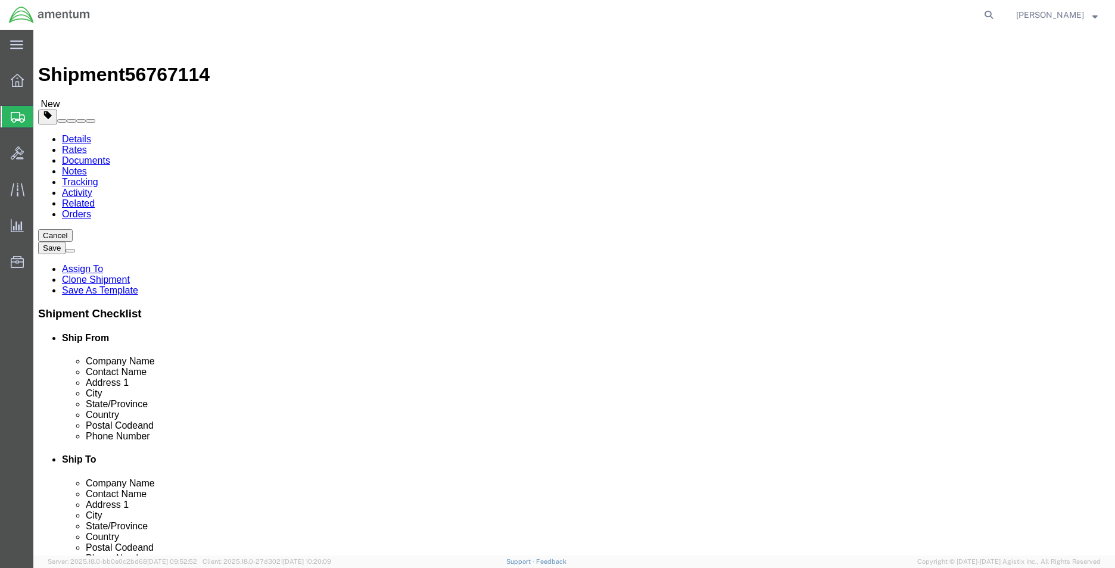
click input "108.00"
type input "16"
type input "14"
type input "6"
type input "13"
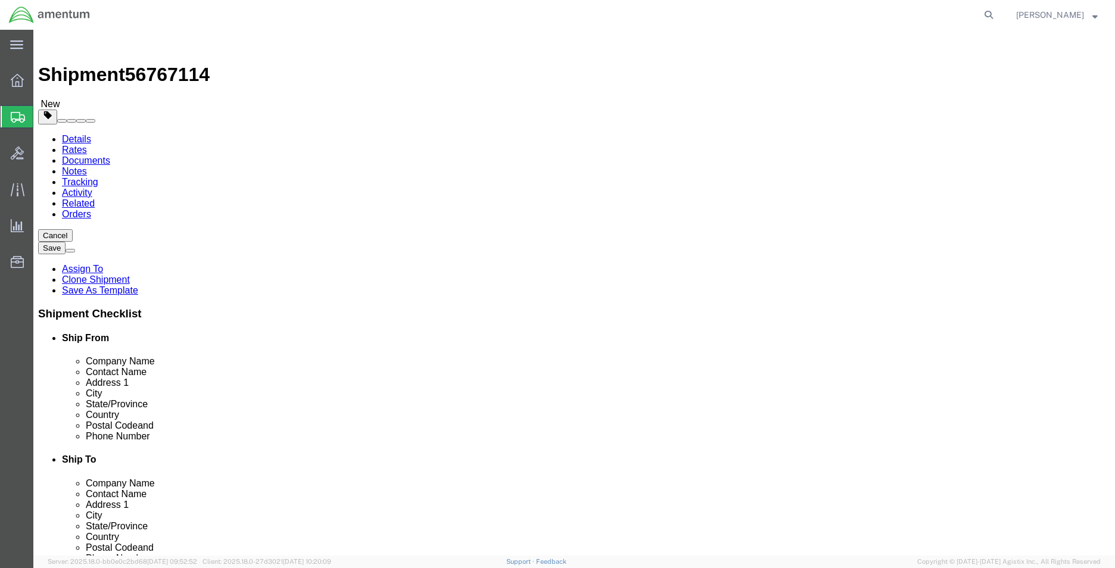
click div "Pieces: 2.00 Each Total value: 5000.00 USD"
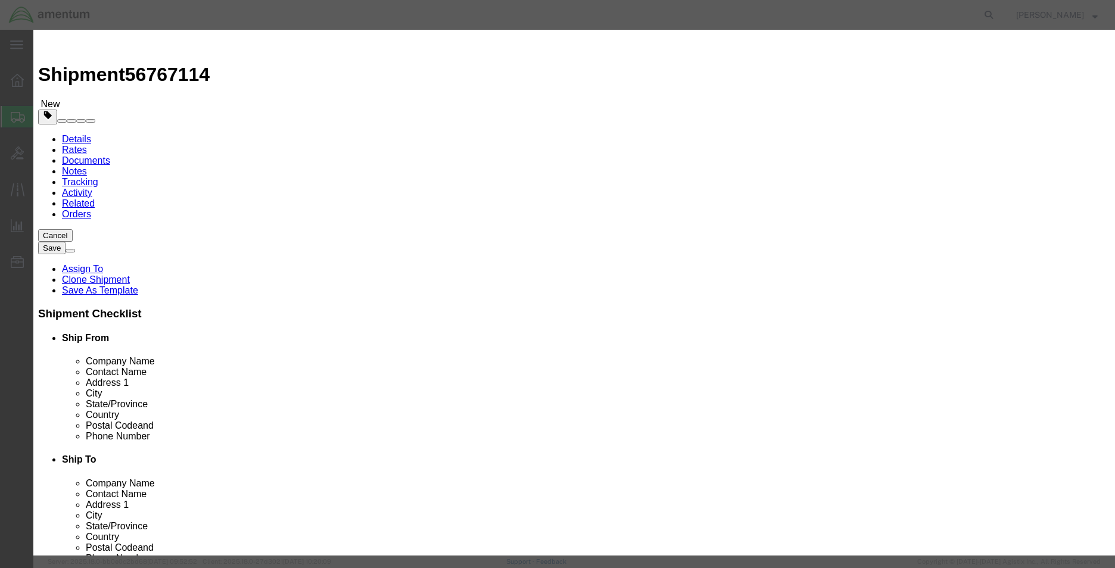
click input "5000.00"
type input "0.01"
click select "Select 50 55 60 65 70 85 92.5 100 125 175 250 300 400"
select select
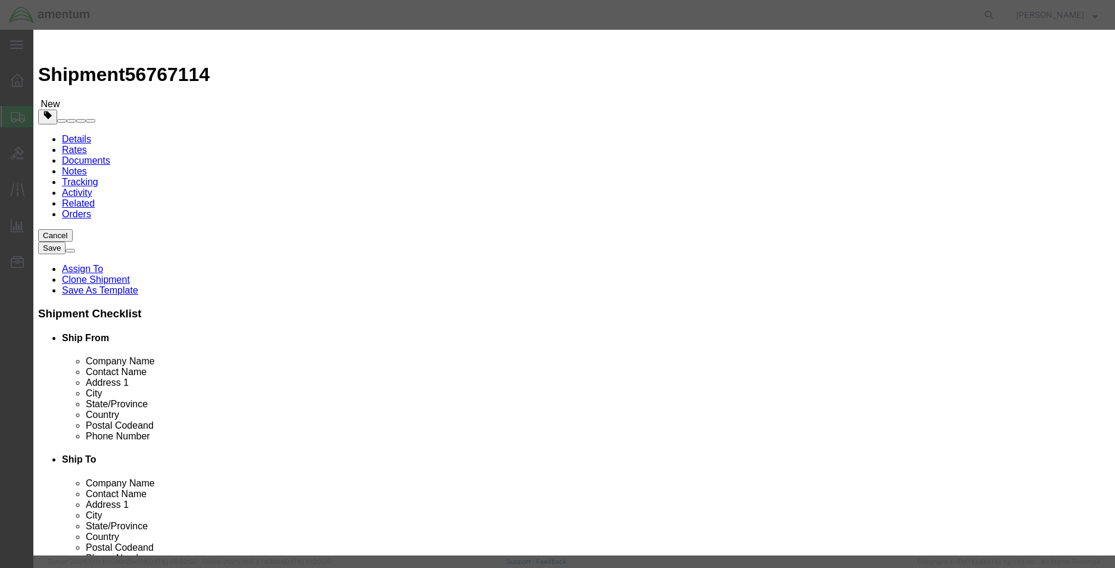
click select "Select 50 55 60 65 70 85 92.5 100 125 175 250 300 400"
click button "Save & Close"
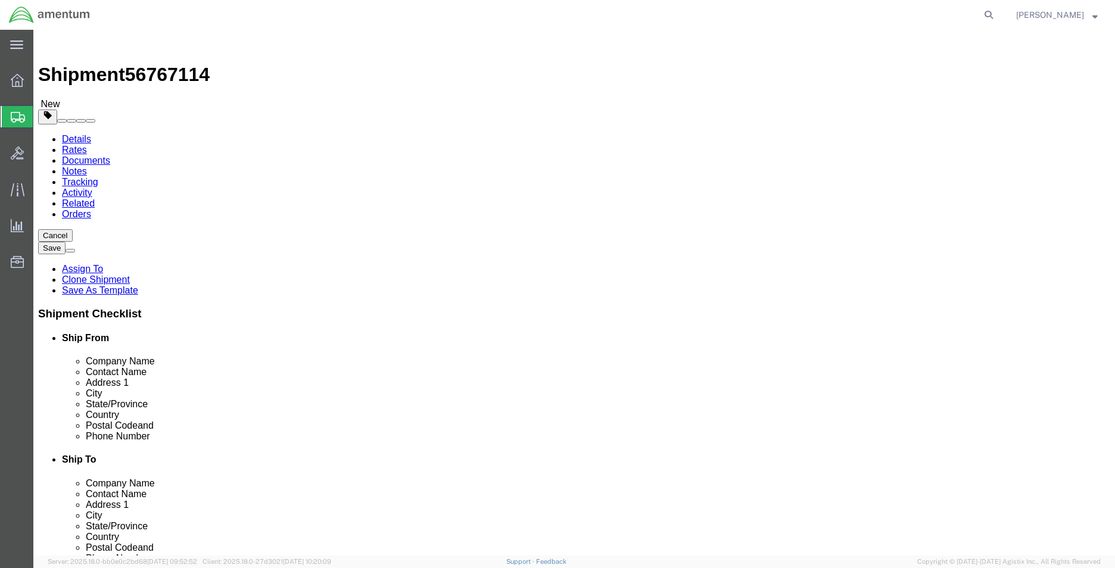
click button "Rate Shipment"
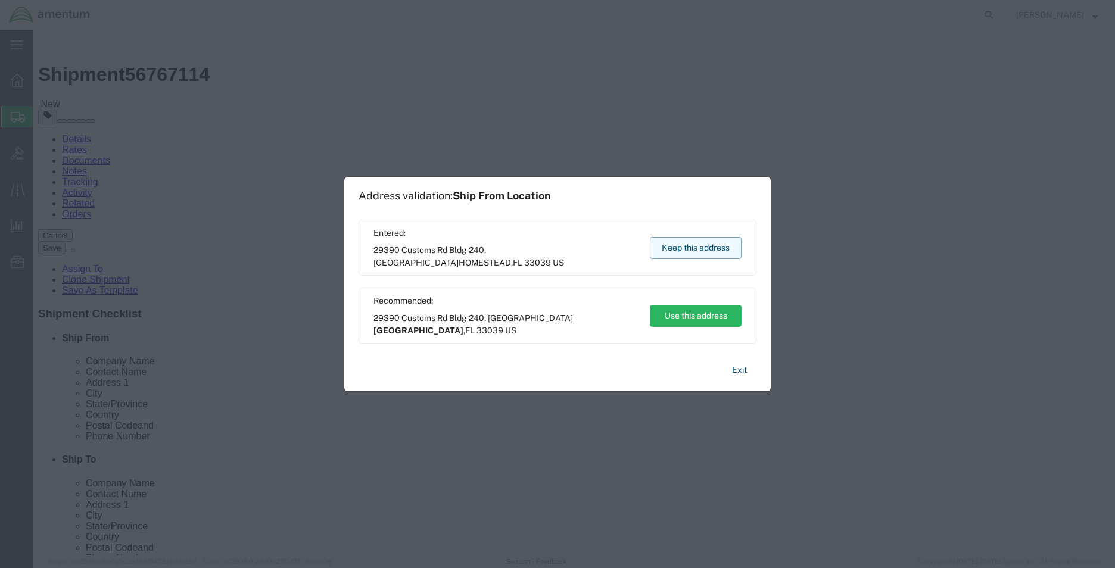
click at [688, 250] on button "Keep this address" at bounding box center [696, 248] width 92 height 22
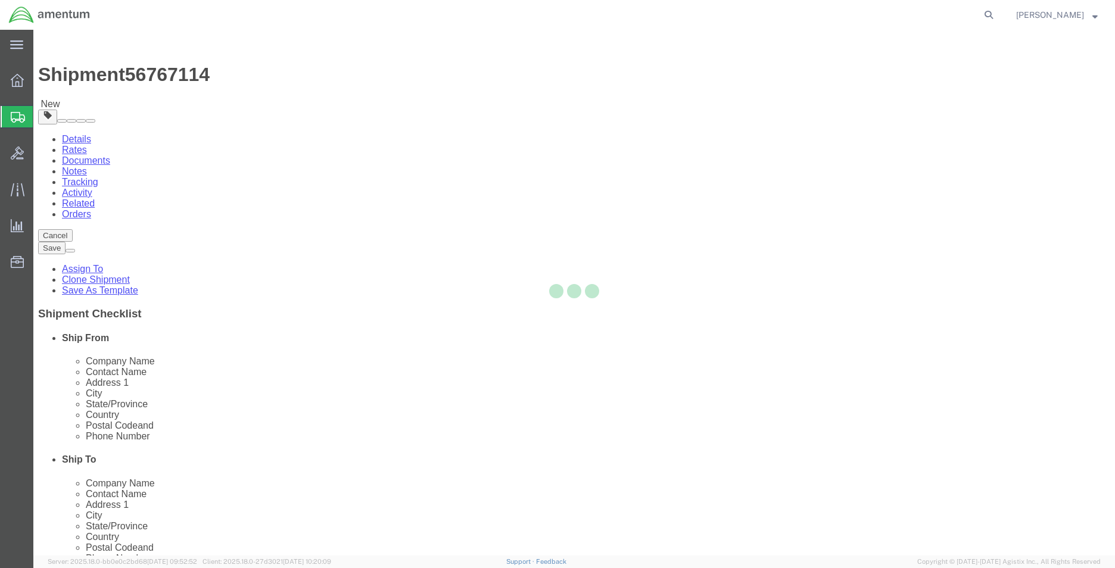
select select "CBOX"
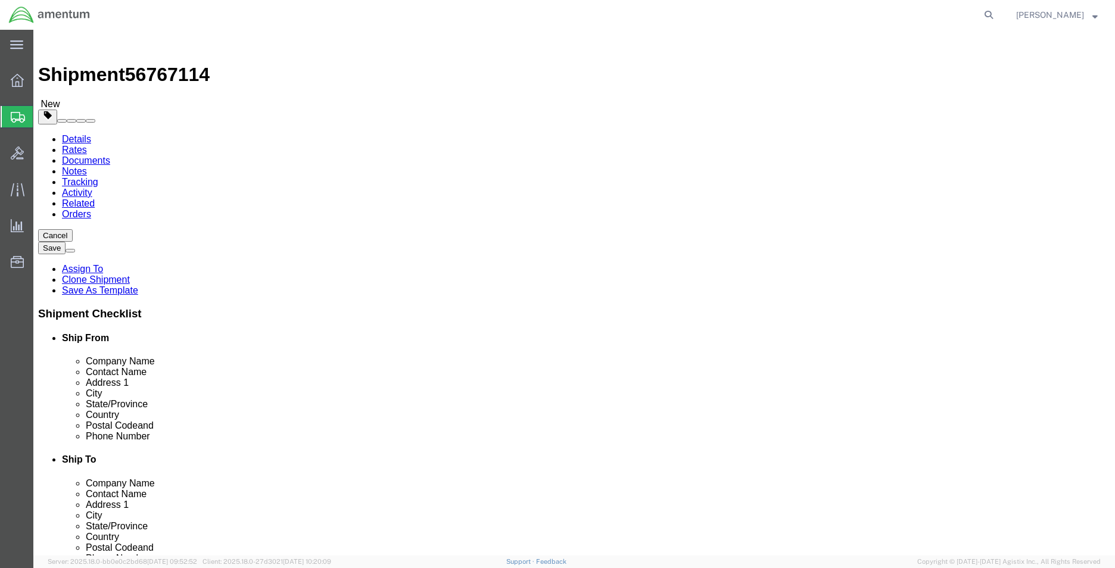
click link "Shipment Information"
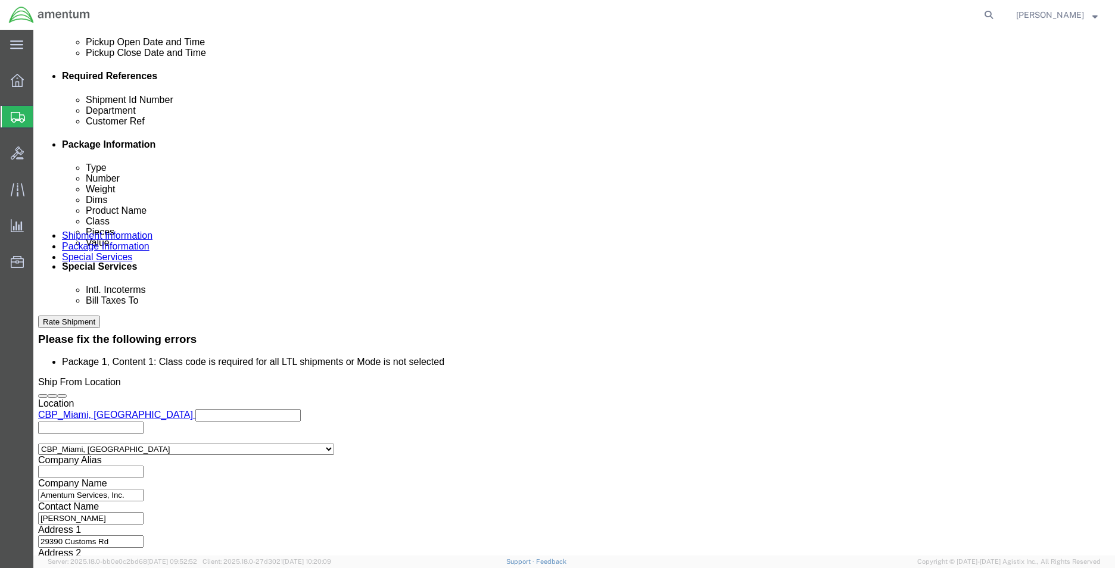
scroll to position [568, 0]
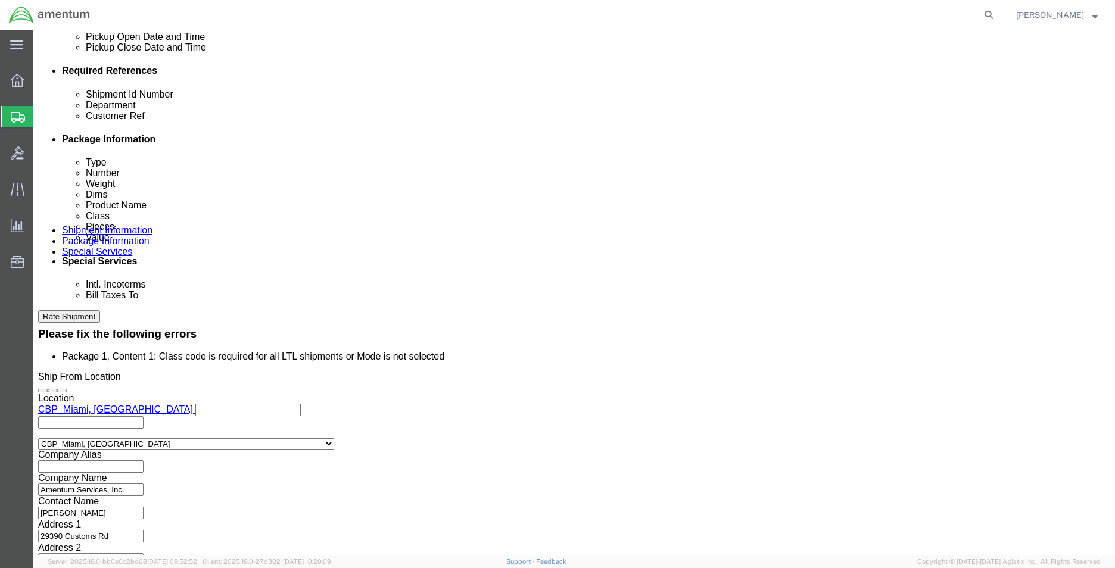
click select "Select Air Less than Truckload Multi-Leg Ocean Freight Rail Small Parcel Truckl…"
select select
click select "Select Air Less than Truckload Multi-Leg Ocean Freight Rail Small Parcel Truckl…"
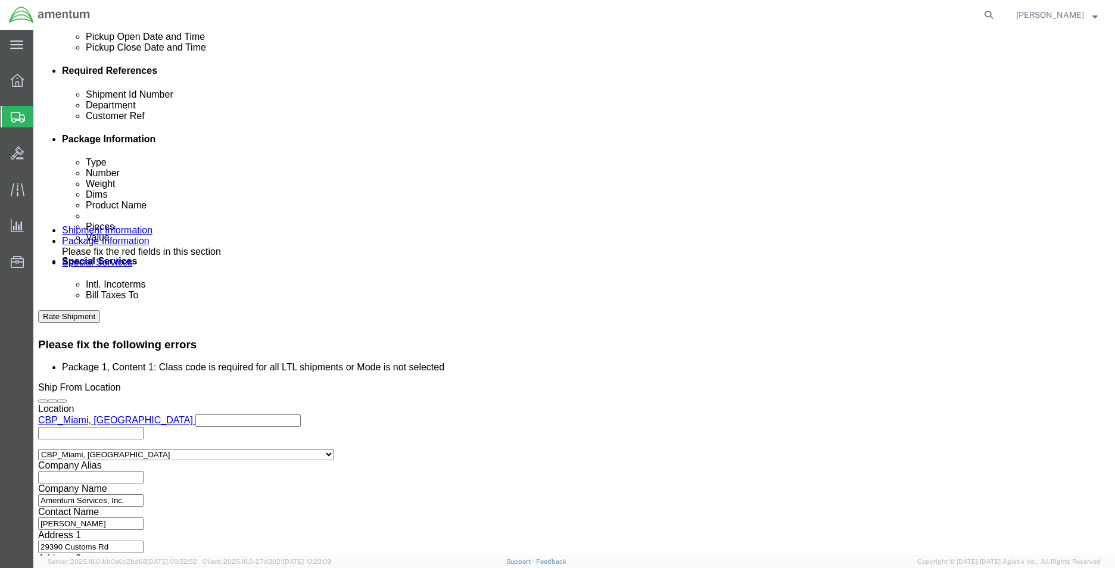
click link "Package Information"
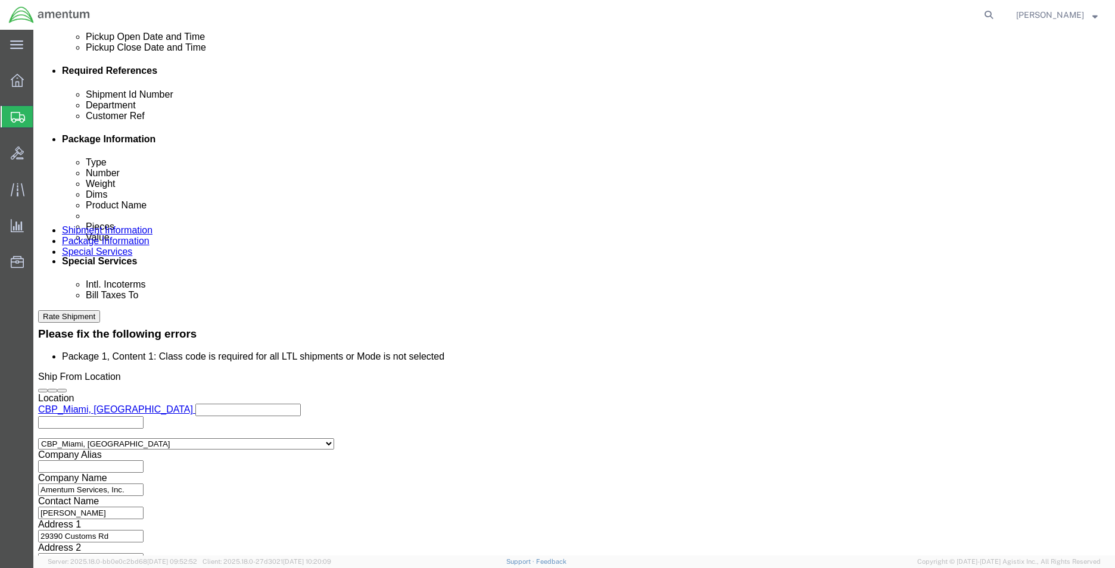
scroll to position [36, 0]
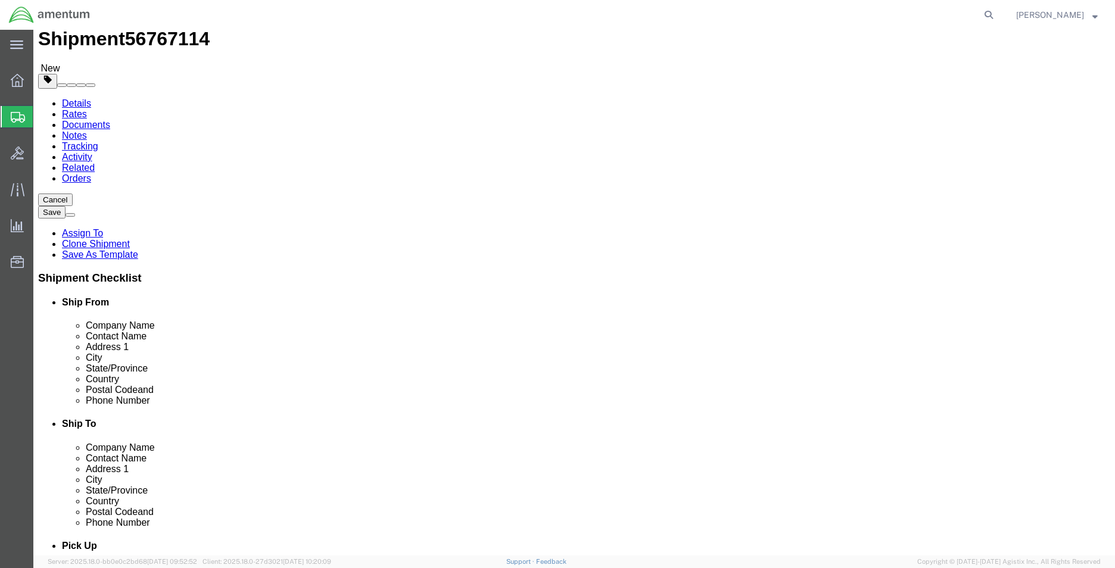
click div "Pieces: 2.00 Each Total value: 0.01 USD"
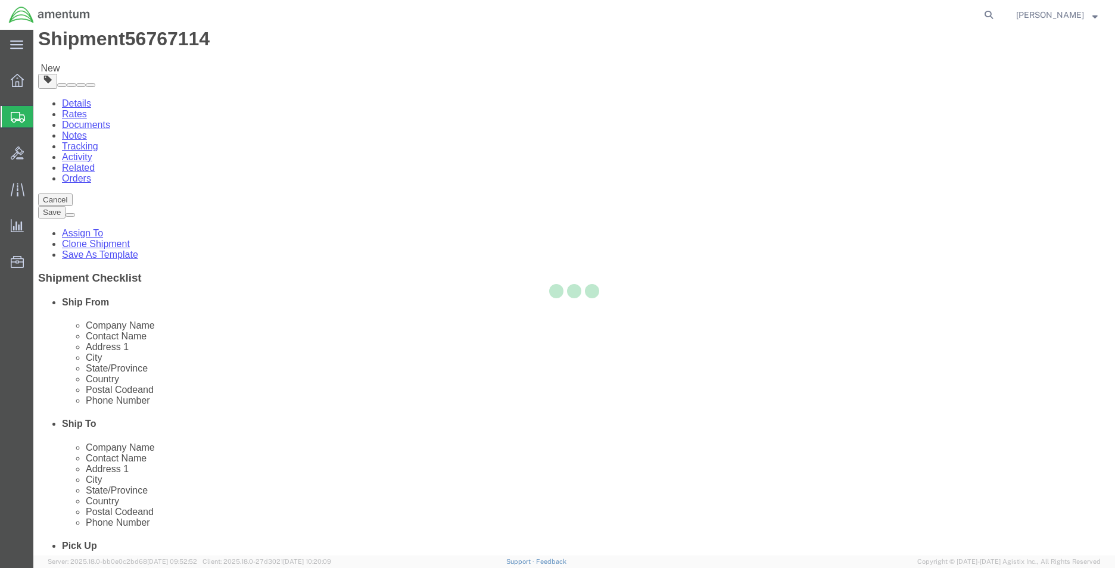
scroll to position [0, 0]
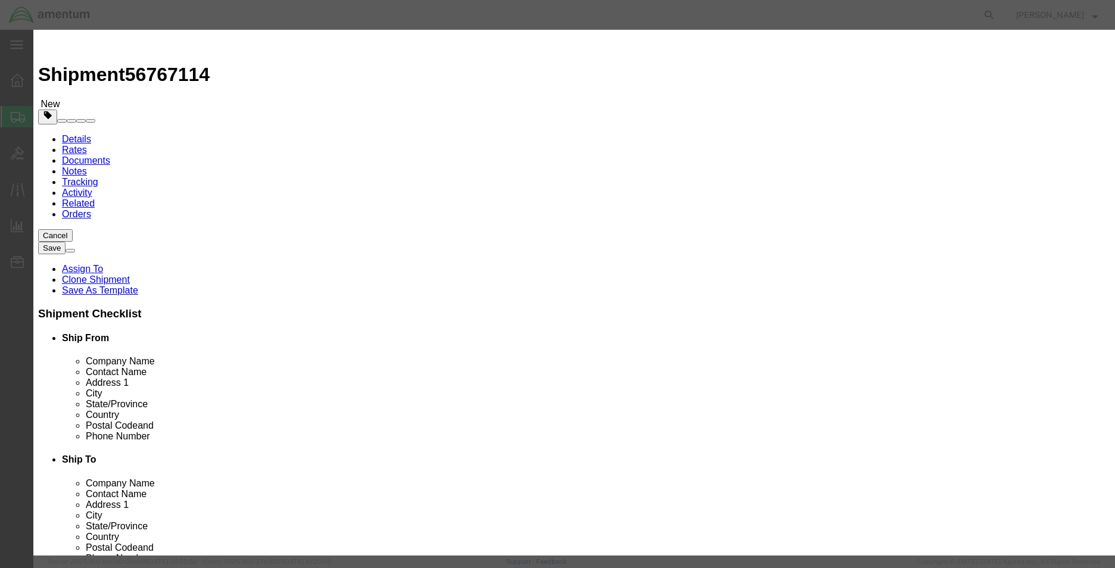
click button "Save & Close"
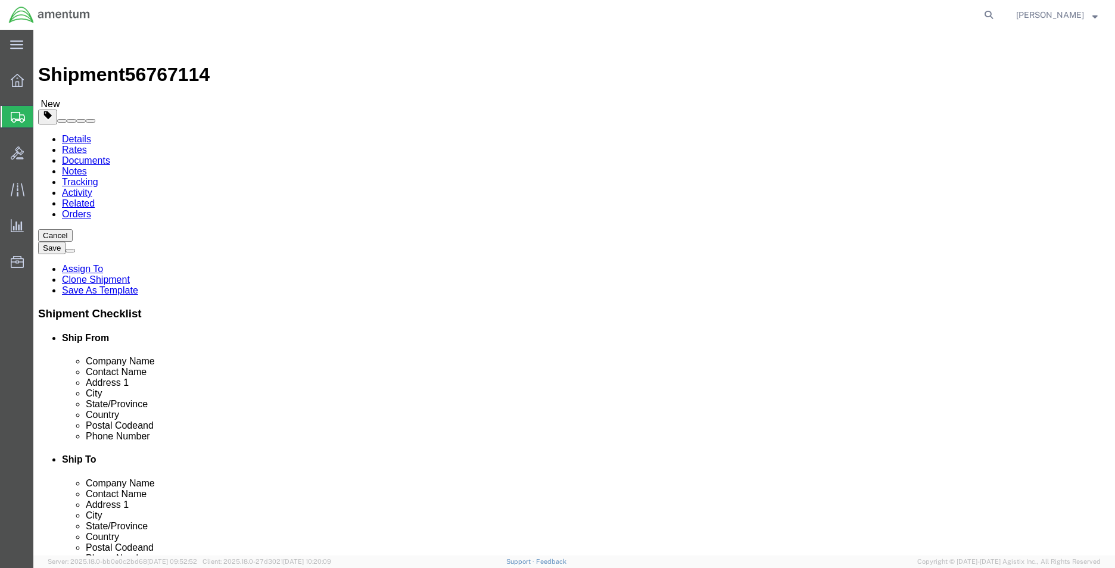
click button "Rate Shipment"
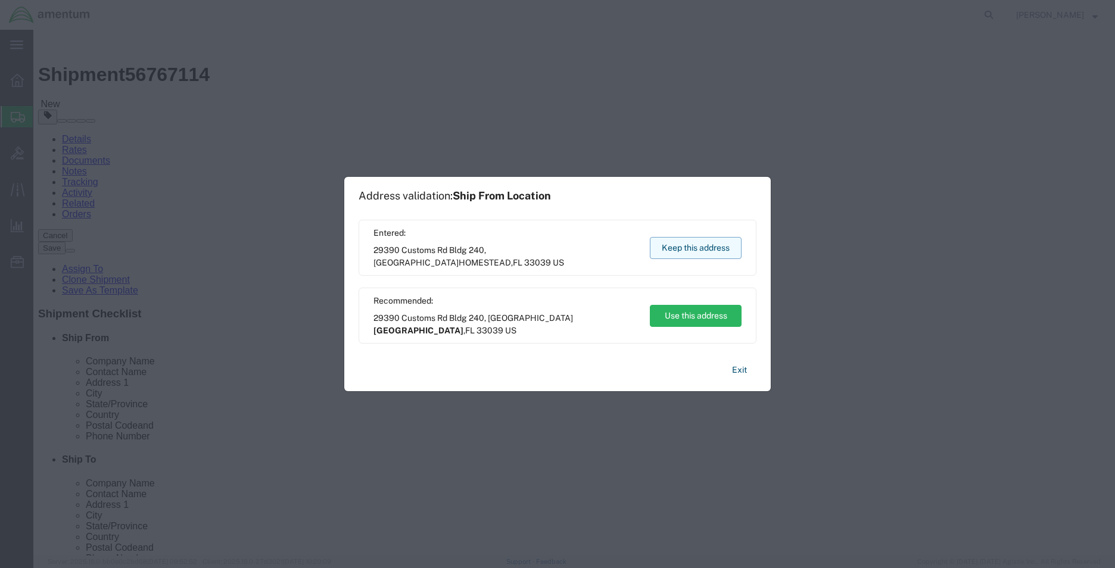
click at [659, 251] on button "Keep this address" at bounding box center [696, 248] width 92 height 22
